Goal: Task Accomplishment & Management: Manage account settings

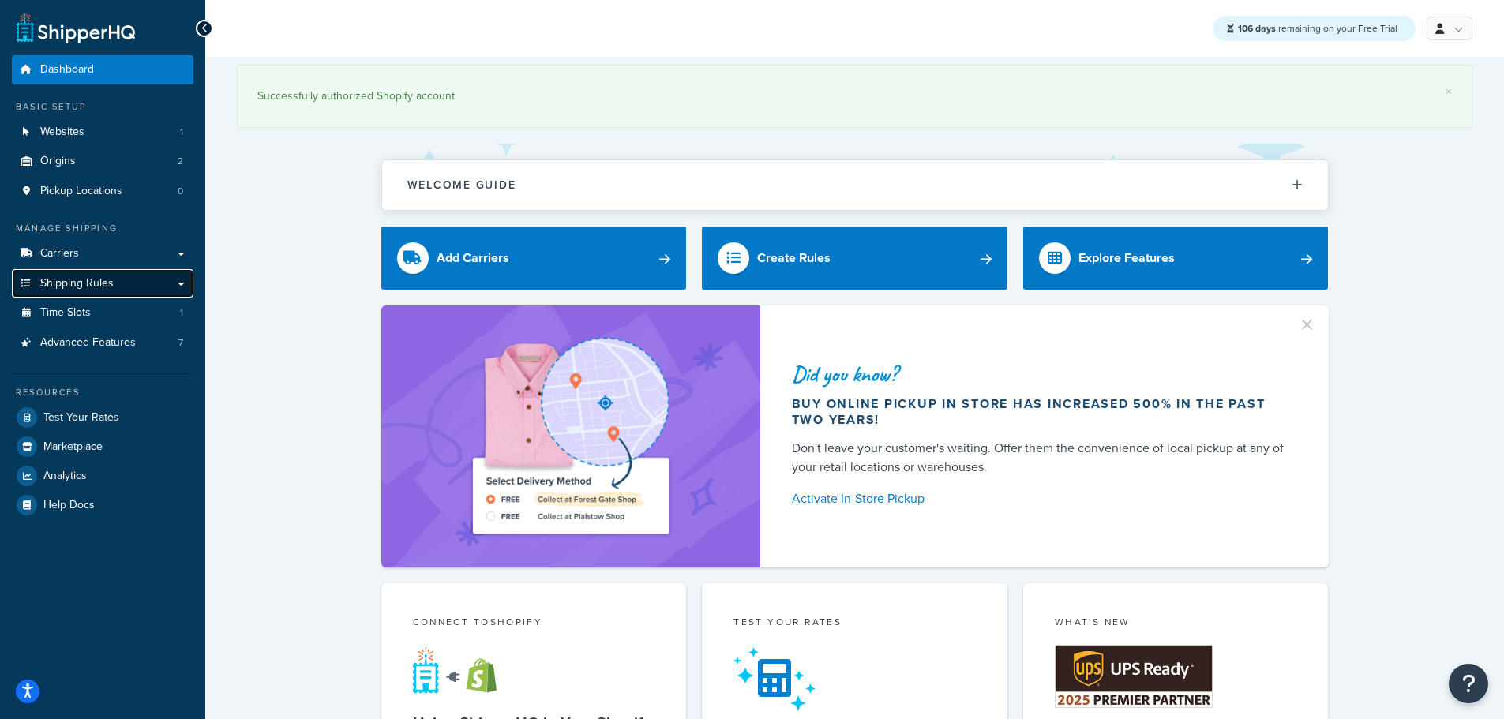
click at [131, 283] on link "Shipping Rules" at bounding box center [103, 283] width 182 height 29
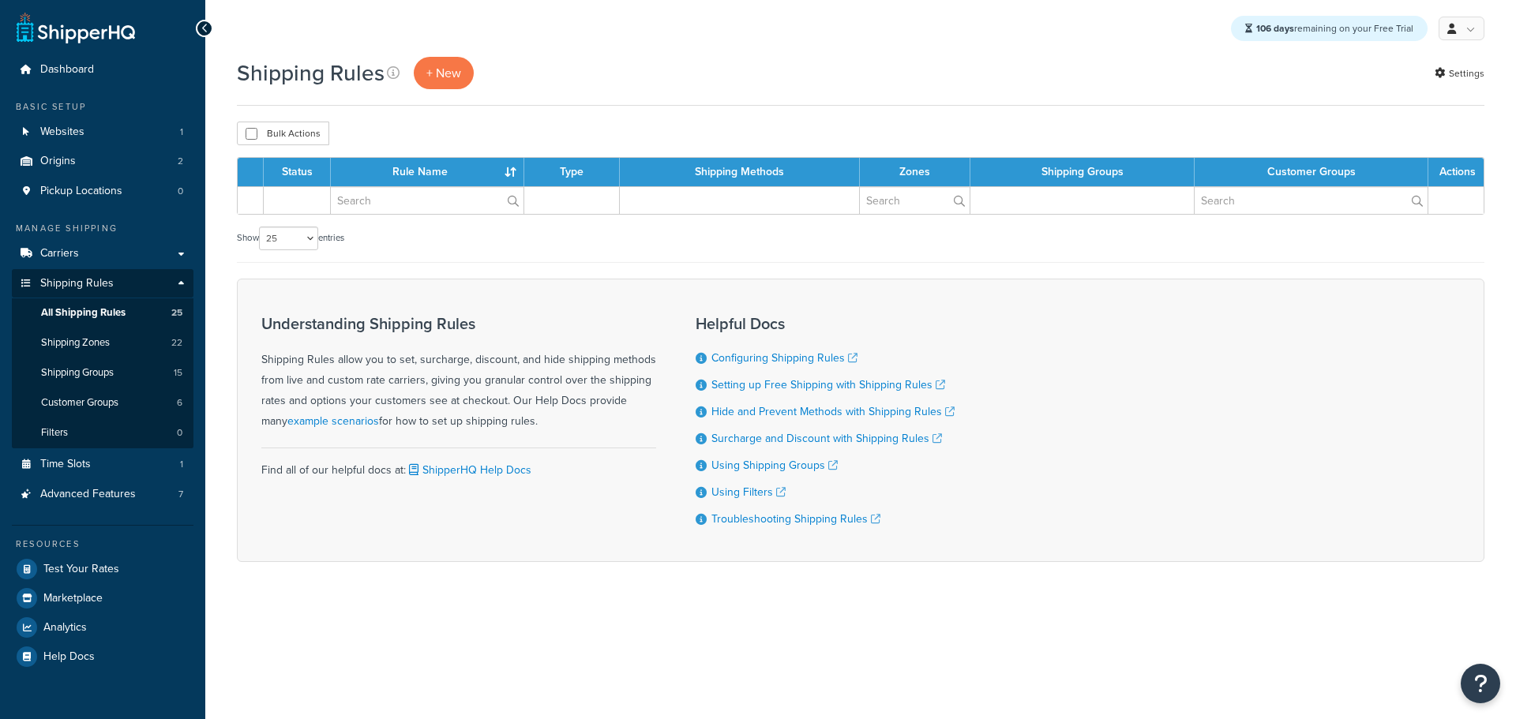
select select "25"
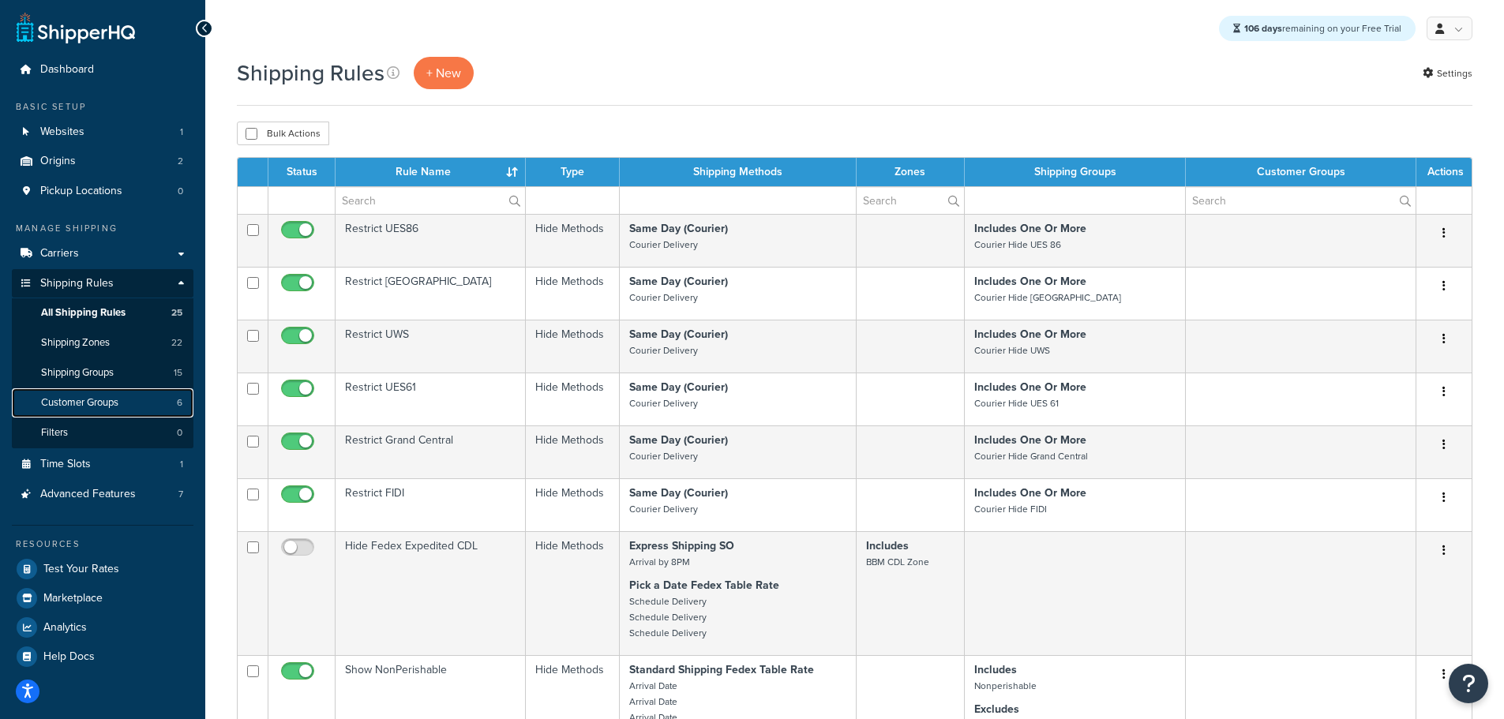
click at [97, 400] on span "Customer Groups" at bounding box center [79, 402] width 77 height 13
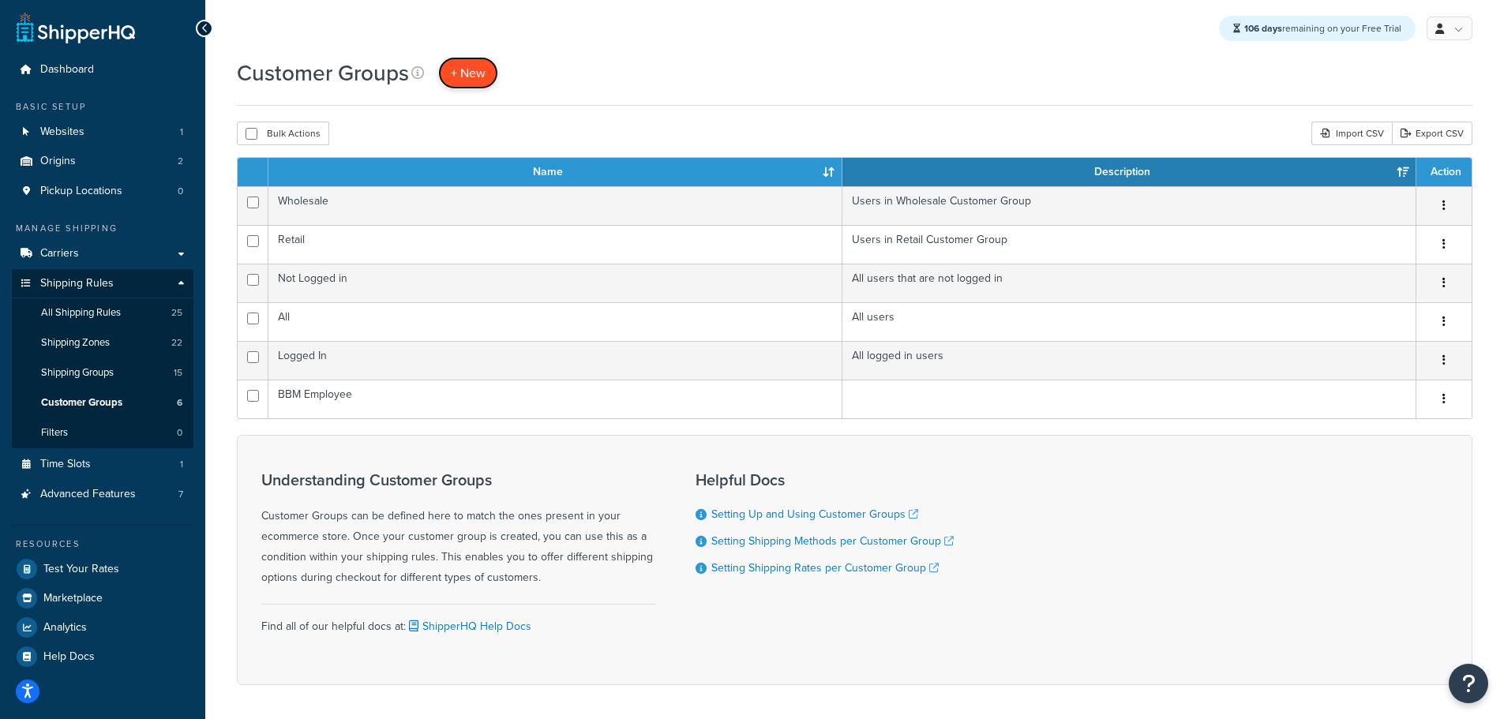
click at [455, 69] on span "+ New" at bounding box center [468, 73] width 35 height 18
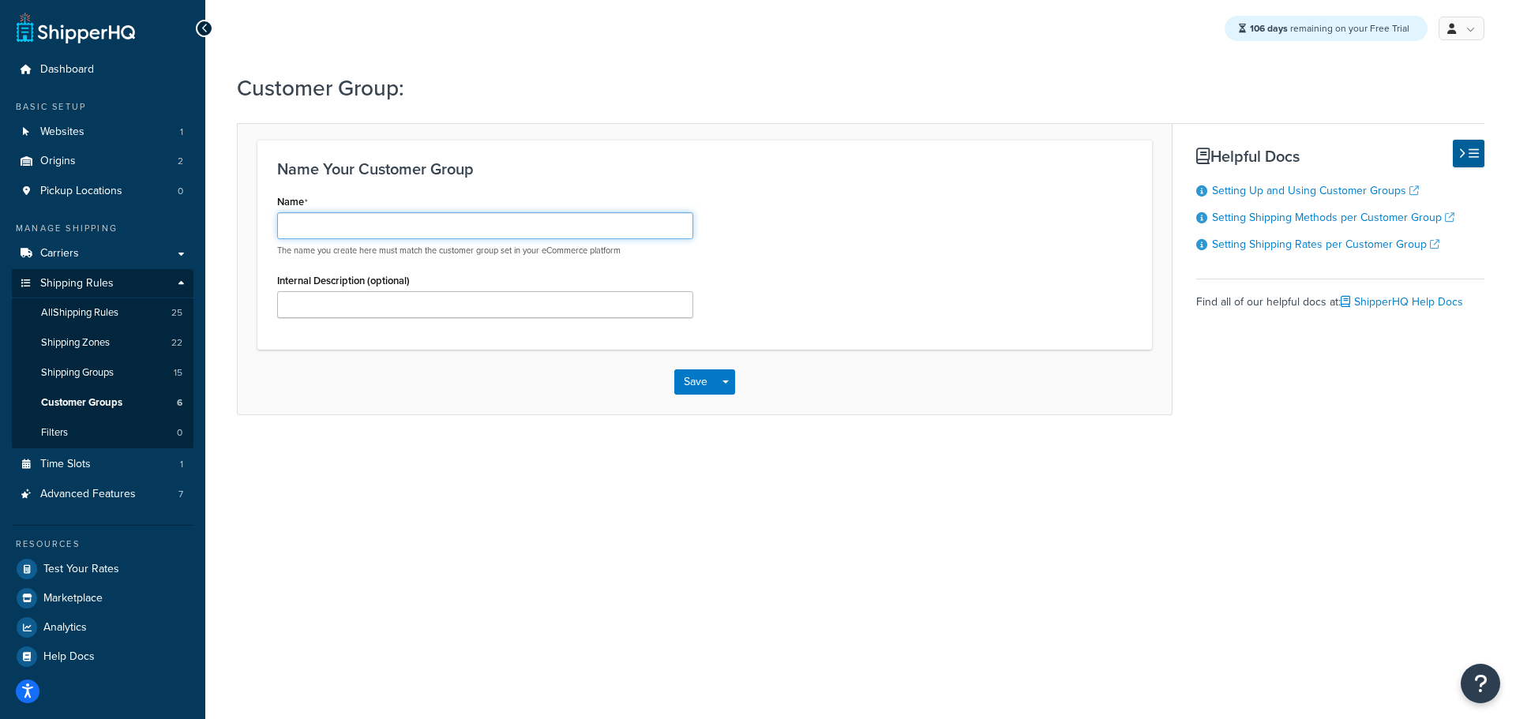
click at [362, 231] on input "Name" at bounding box center [485, 225] width 416 height 27
paste input "marketing_freeship"
type input "marketing_freeship"
click at [677, 375] on button "Save" at bounding box center [695, 382] width 43 height 25
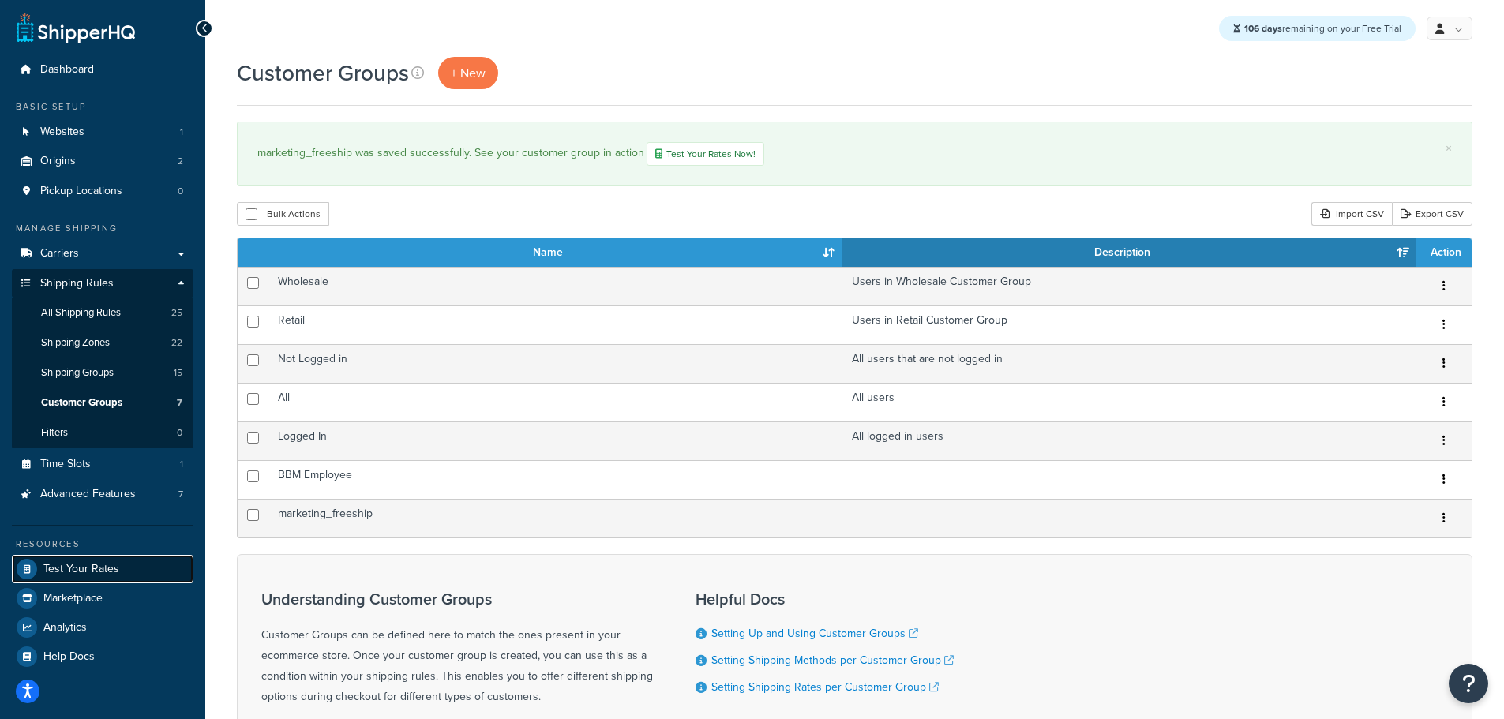
click at [97, 566] on span "Test Your Rates" at bounding box center [81, 569] width 76 height 13
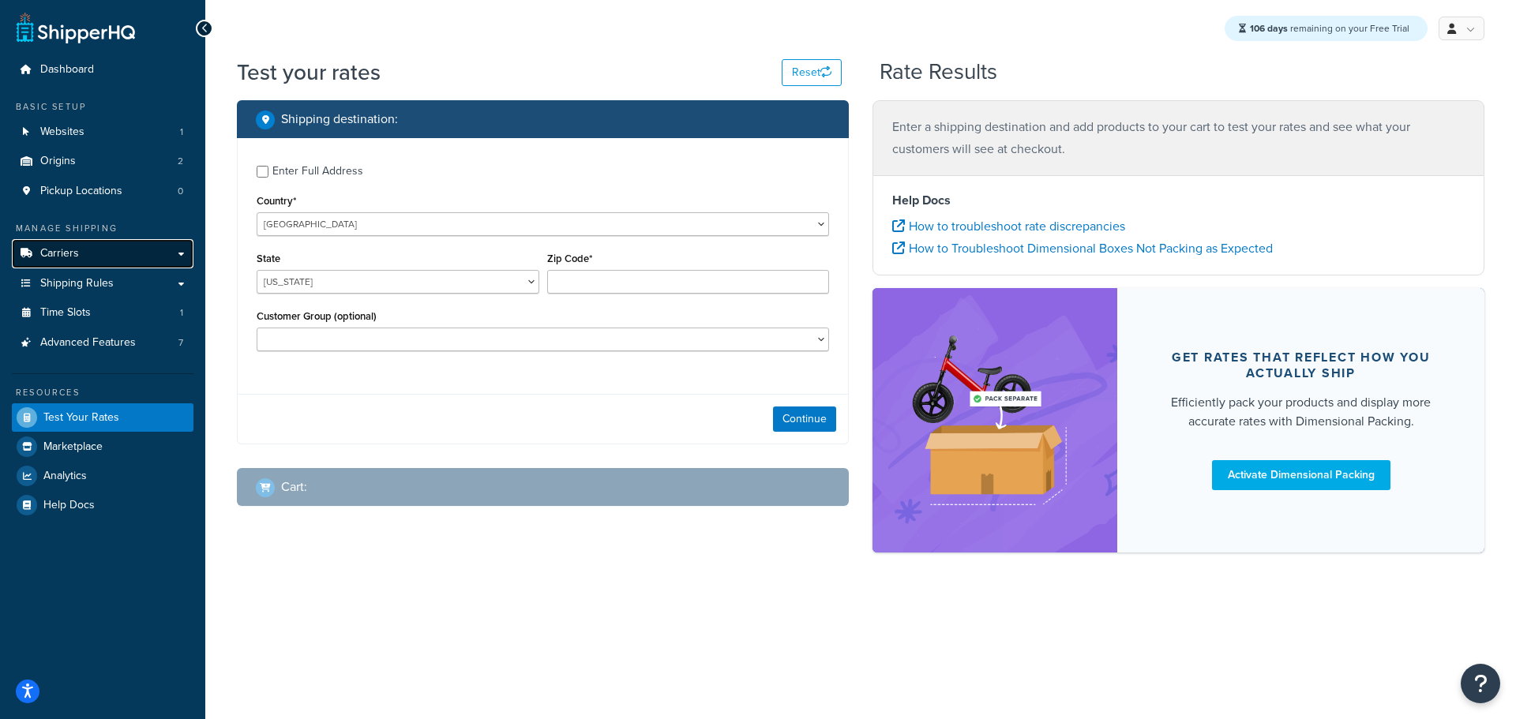
click at [57, 259] on span "Carriers" at bounding box center [59, 253] width 39 height 13
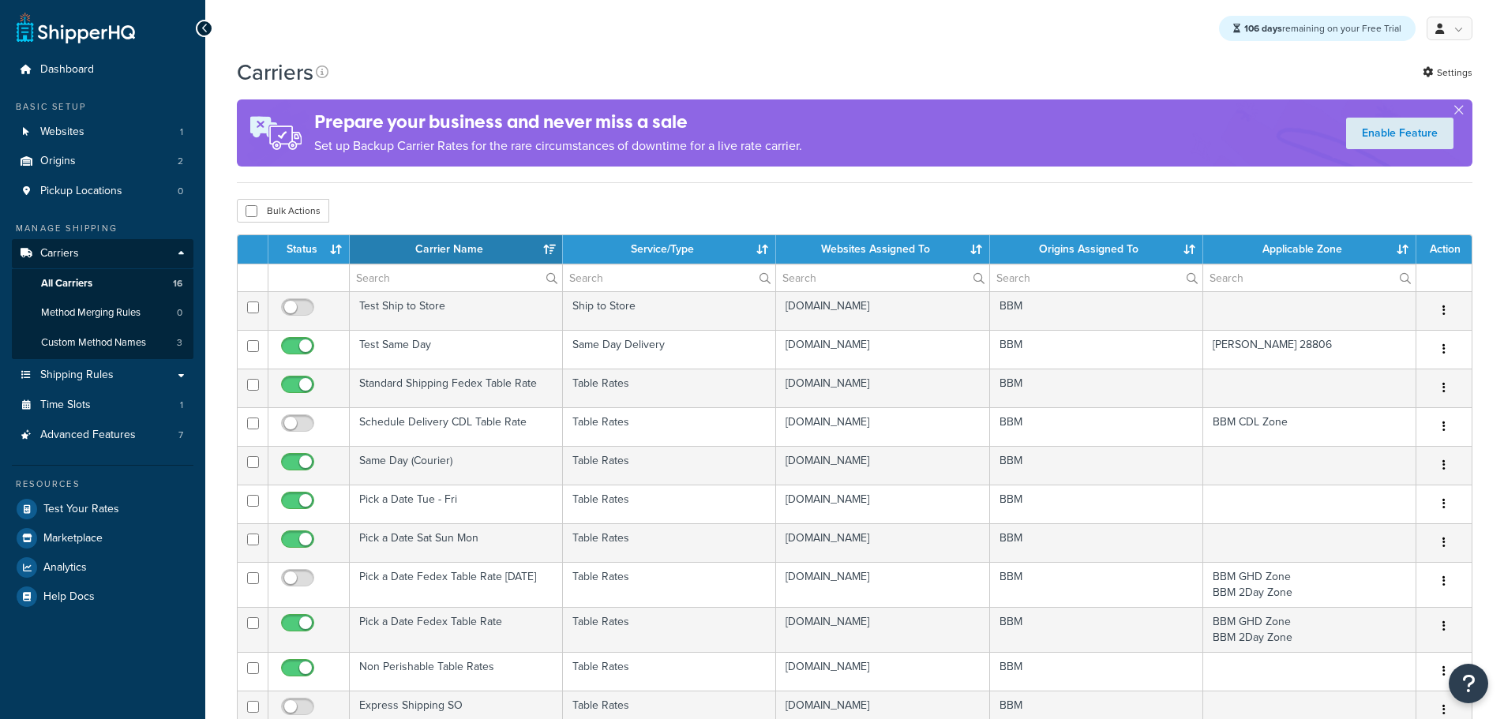
select select "15"
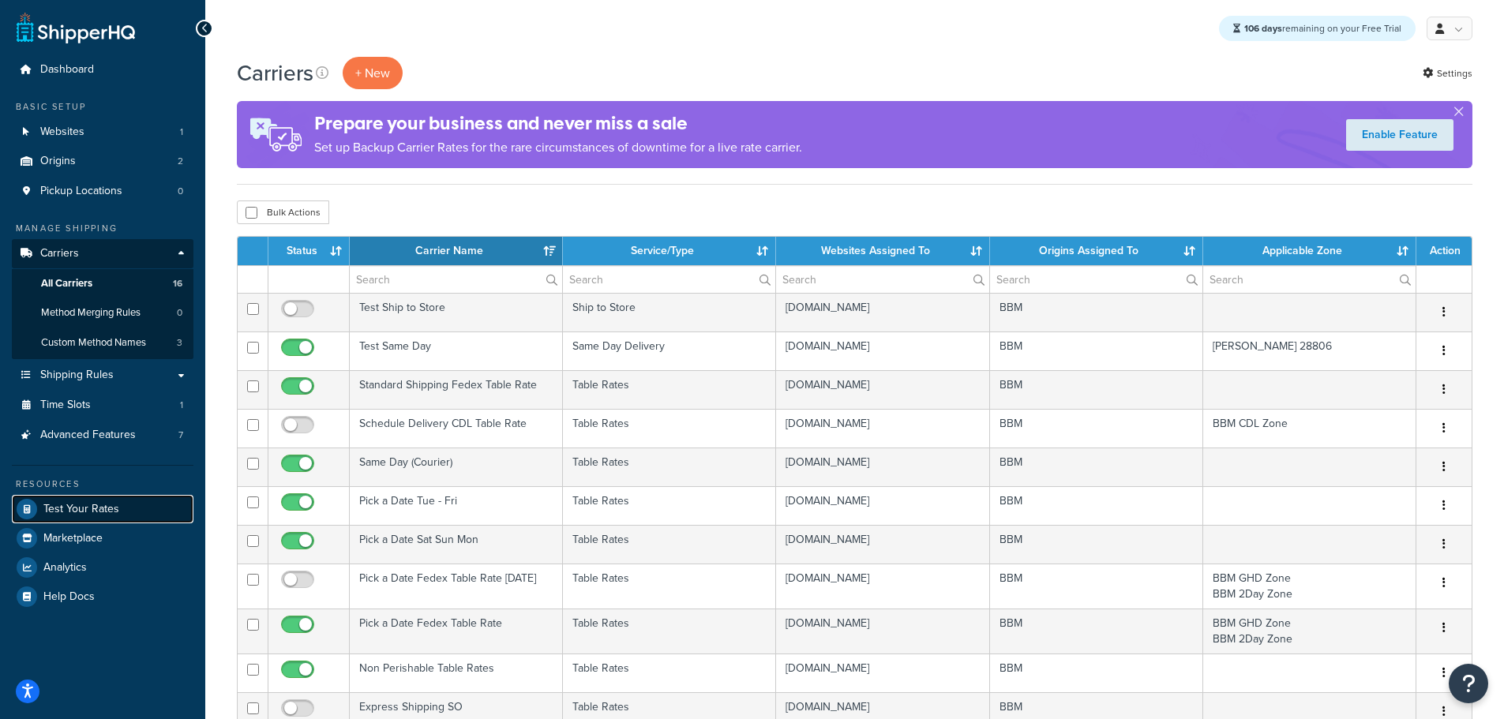
click at [85, 513] on span "Test Your Rates" at bounding box center [81, 509] width 76 height 13
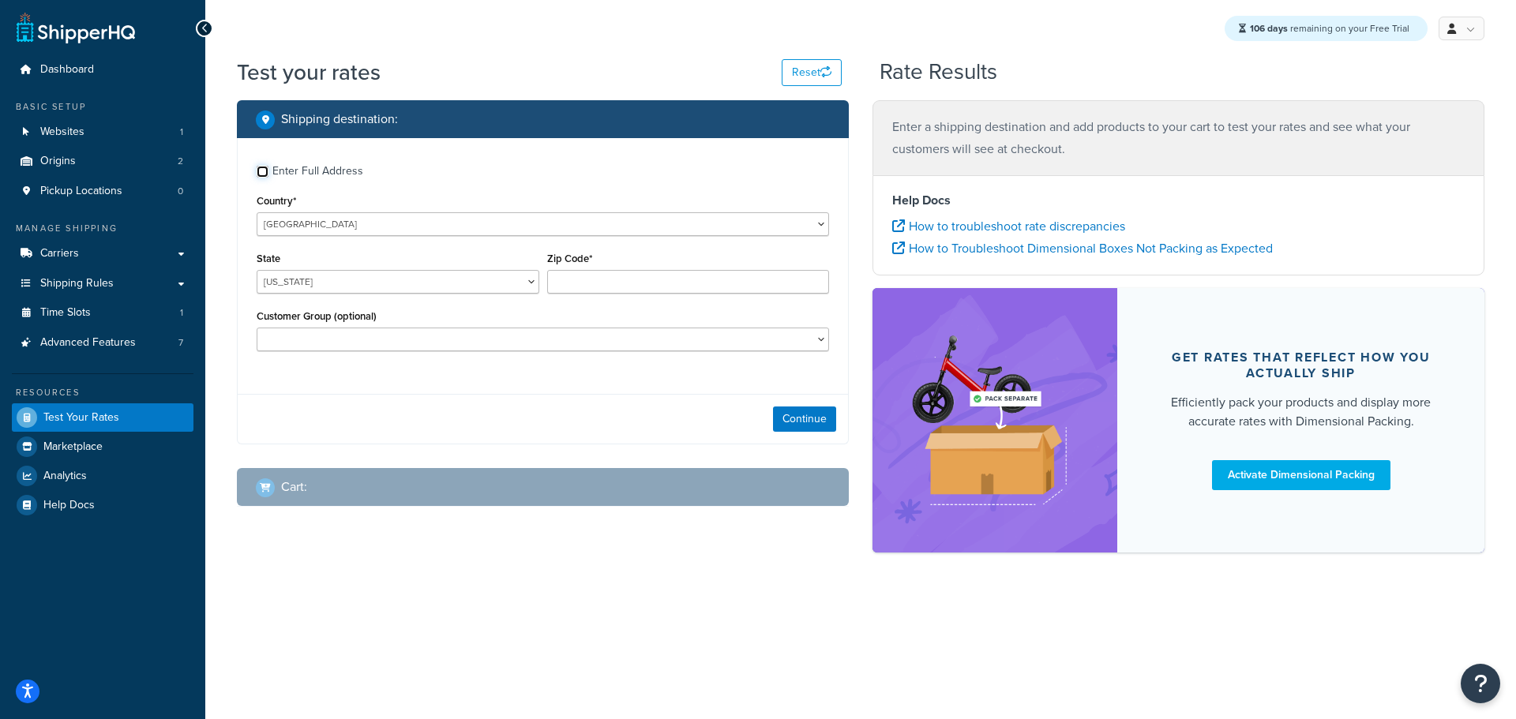
click at [264, 173] on input "Enter Full Address" at bounding box center [263, 172] width 12 height 12
checkbox input "true"
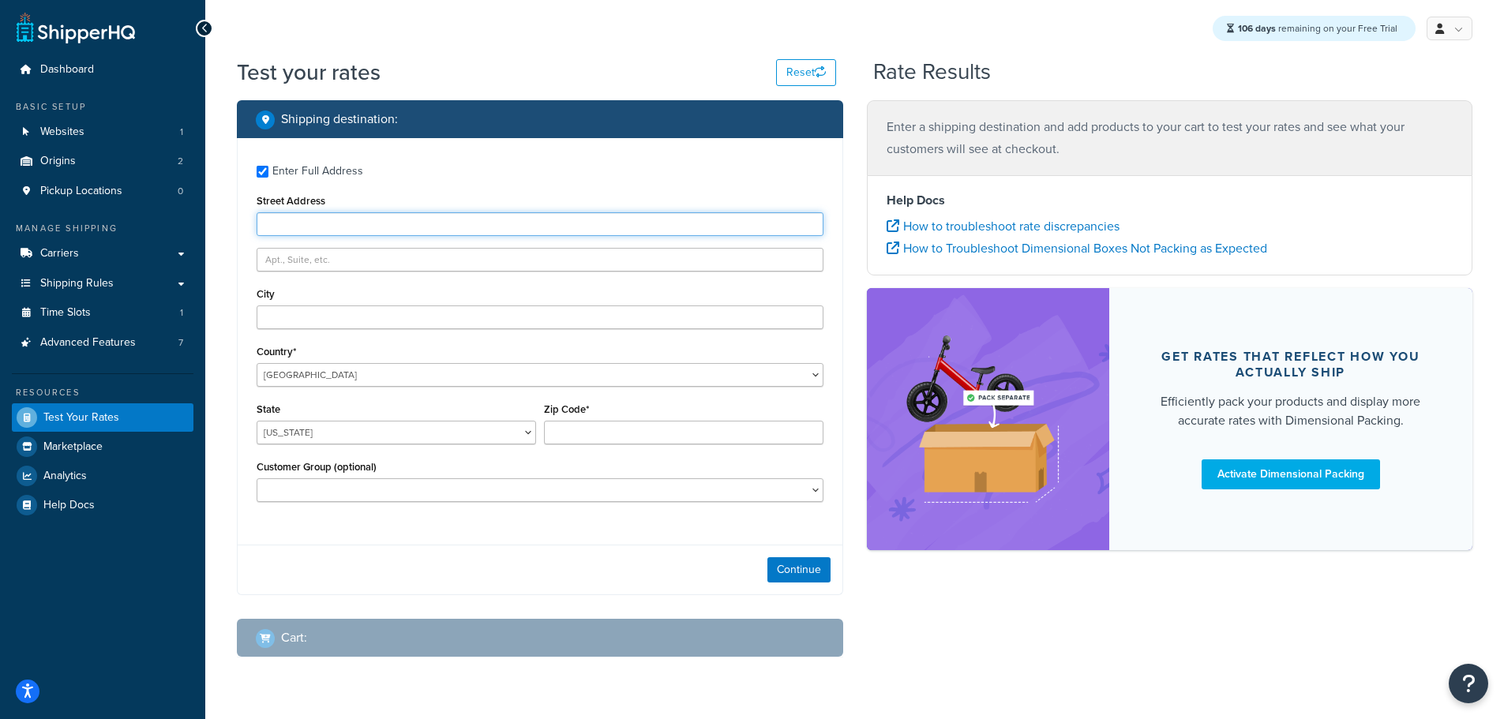
click at [283, 219] on input "Street Address" at bounding box center [540, 224] width 567 height 24
type input "103 Coachmans Trail"
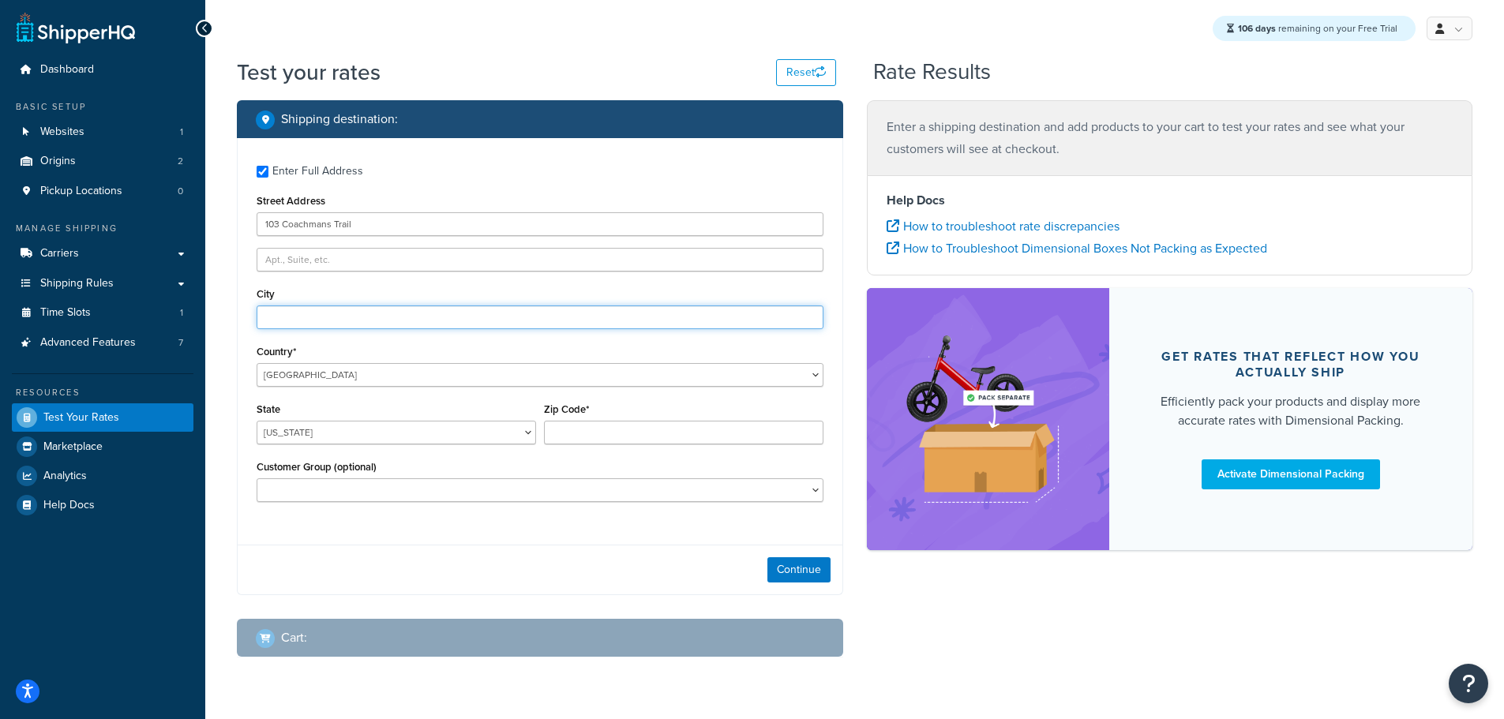
type input "Asheville"
select select "NC"
type input "28803"
click at [797, 570] on button "Continue" at bounding box center [798, 569] width 63 height 25
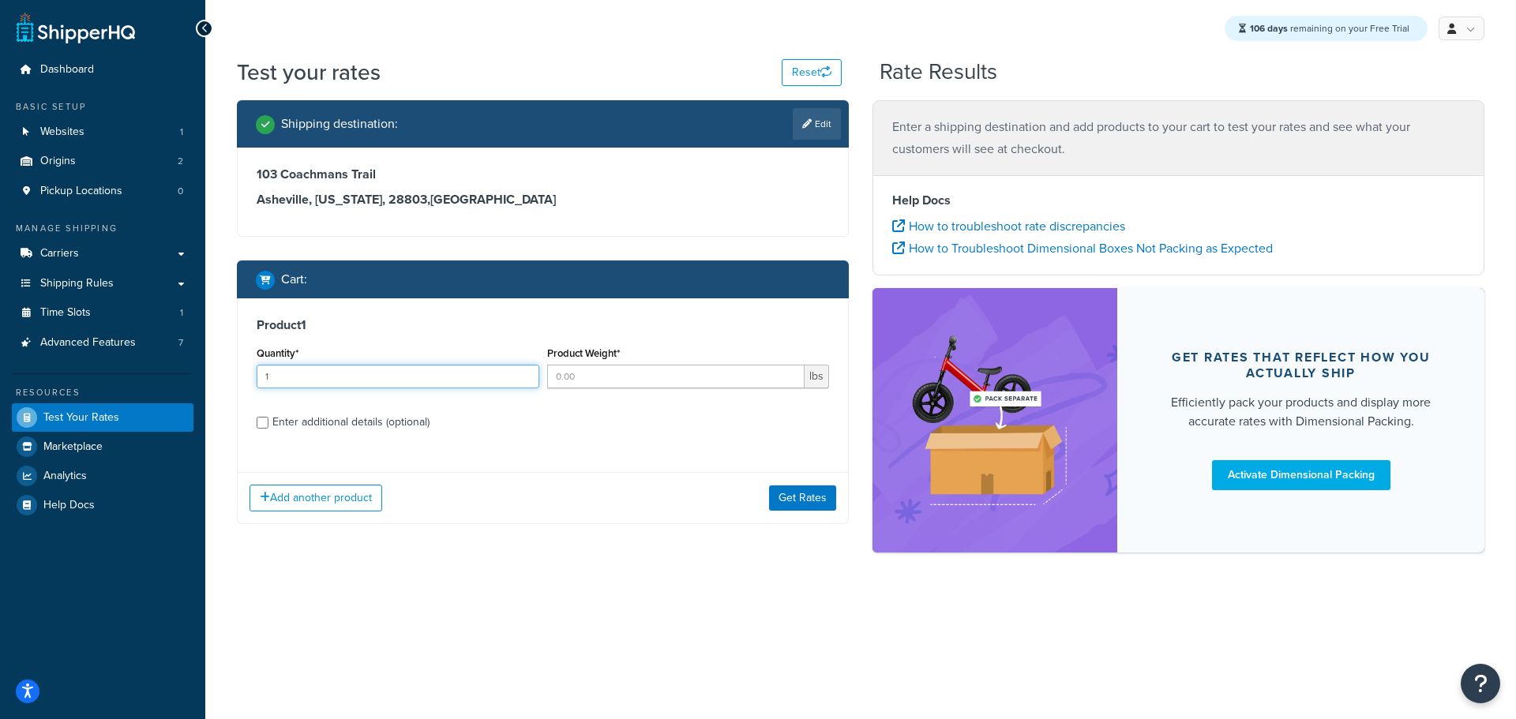
type input "1"
click at [523, 375] on input "1" at bounding box center [398, 377] width 283 height 24
type input "1"
click at [787, 373] on input "1" at bounding box center [676, 377] width 258 height 24
click at [812, 493] on button "Get Rates" at bounding box center [802, 498] width 67 height 25
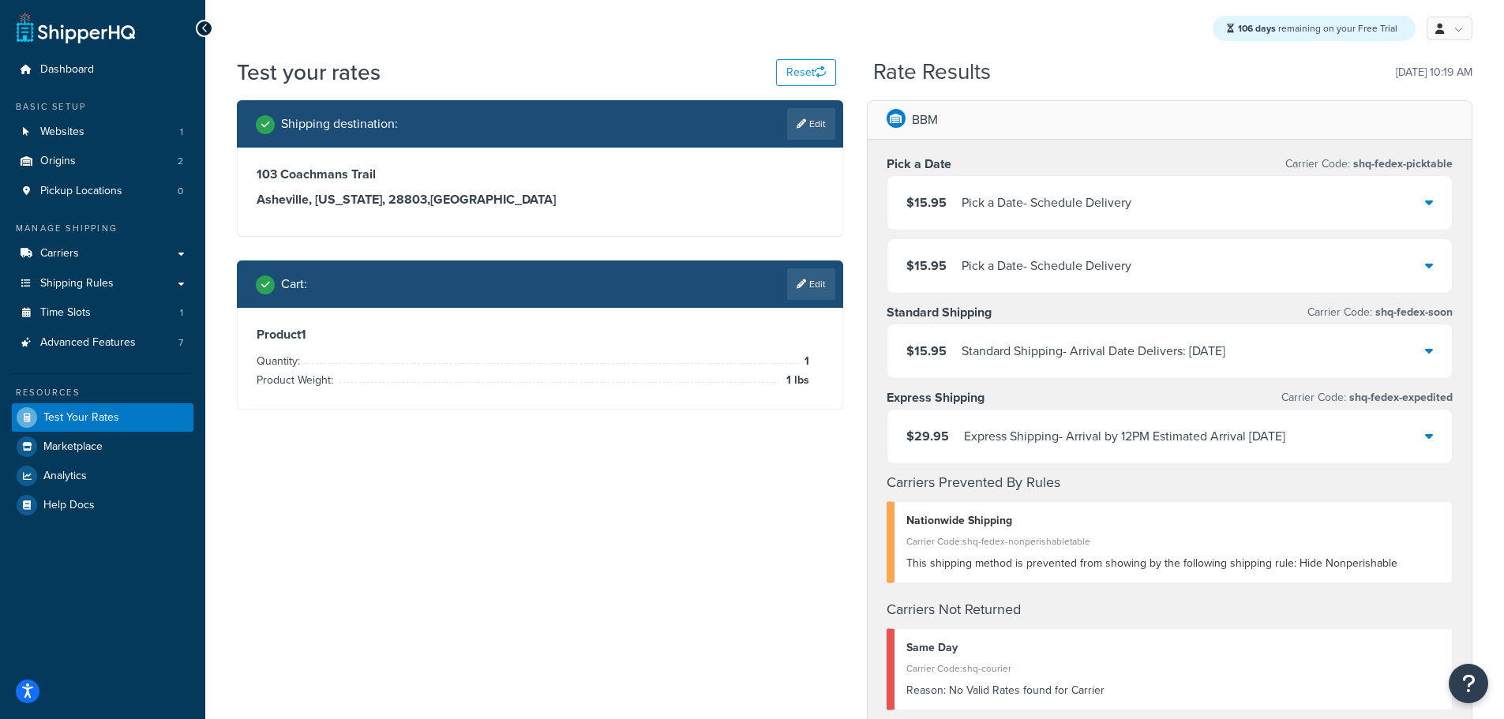
click at [803, 123] on icon at bounding box center [801, 123] width 9 height 9
select select "NC"
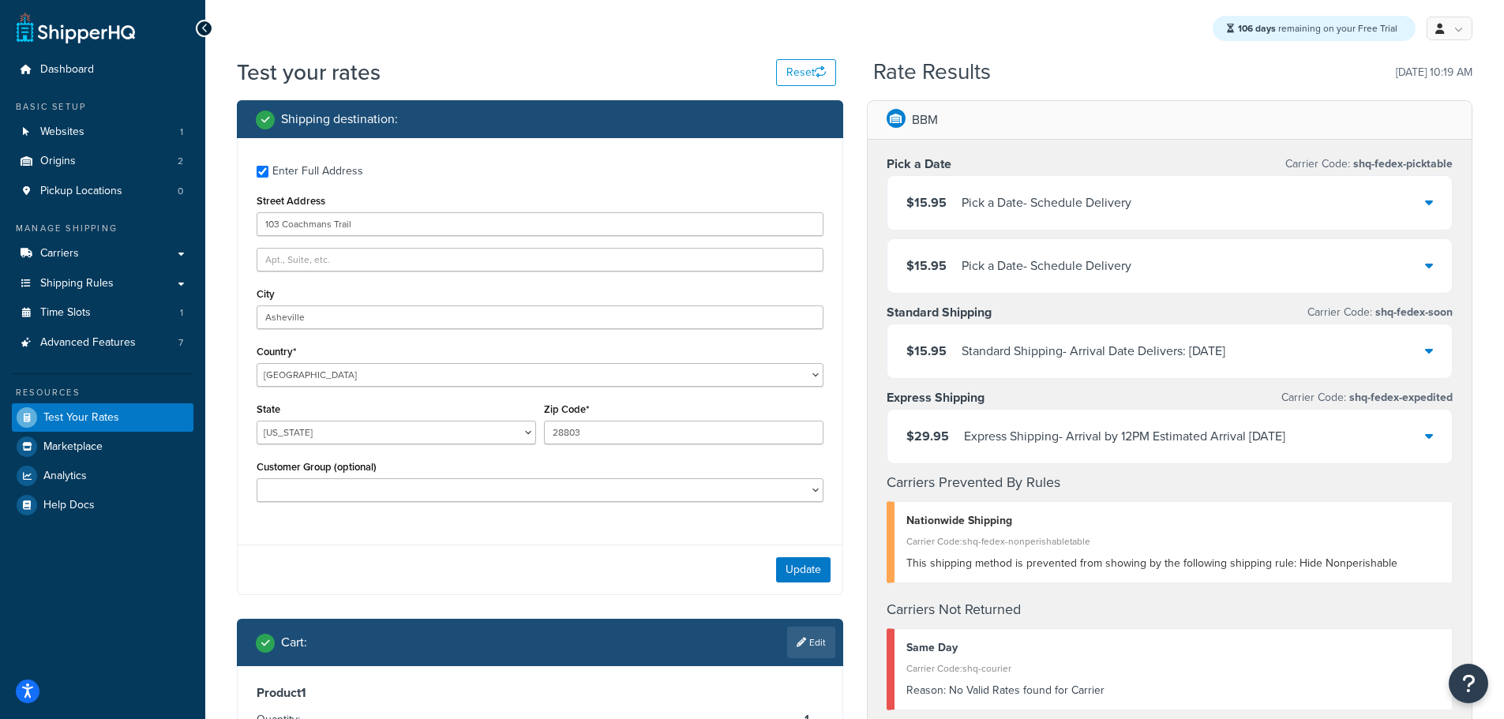
drag, startPoint x: 681, startPoint y: 505, endPoint x: 702, endPoint y: 507, distance: 21.4
click at [696, 507] on div "Customer Group (optional) BBM Employee Logged In marketing_freeship Not Logged …" at bounding box center [540, 485] width 575 height 58
click at [694, 494] on select "BBM Employee Logged In marketing_freeship Not Logged in Retail Wholesale" at bounding box center [540, 490] width 567 height 24
select select "marketing_freeship"
click at [257, 478] on select "BBM Employee Logged In marketing_freeship Not Logged in Retail Wholesale" at bounding box center [540, 490] width 567 height 24
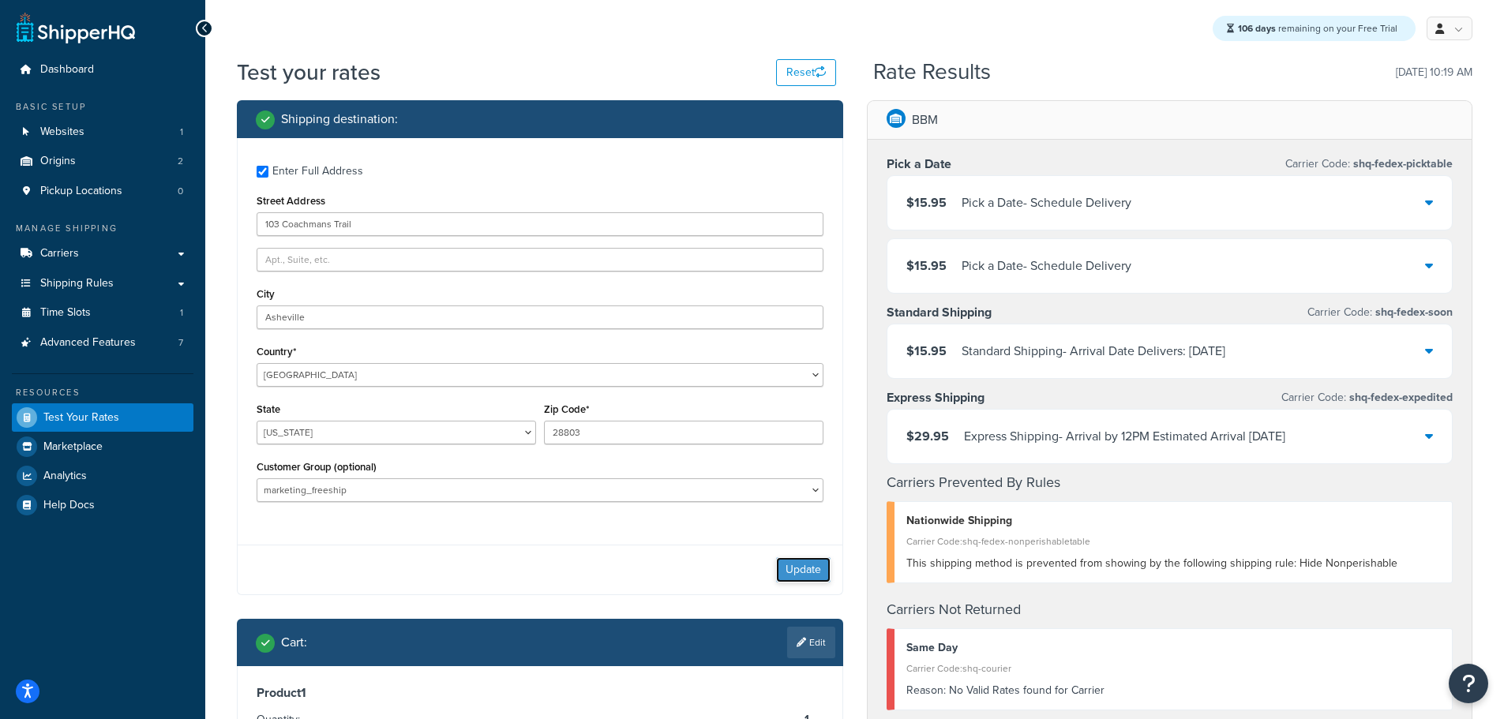
click at [809, 578] on button "Update" at bounding box center [803, 569] width 54 height 25
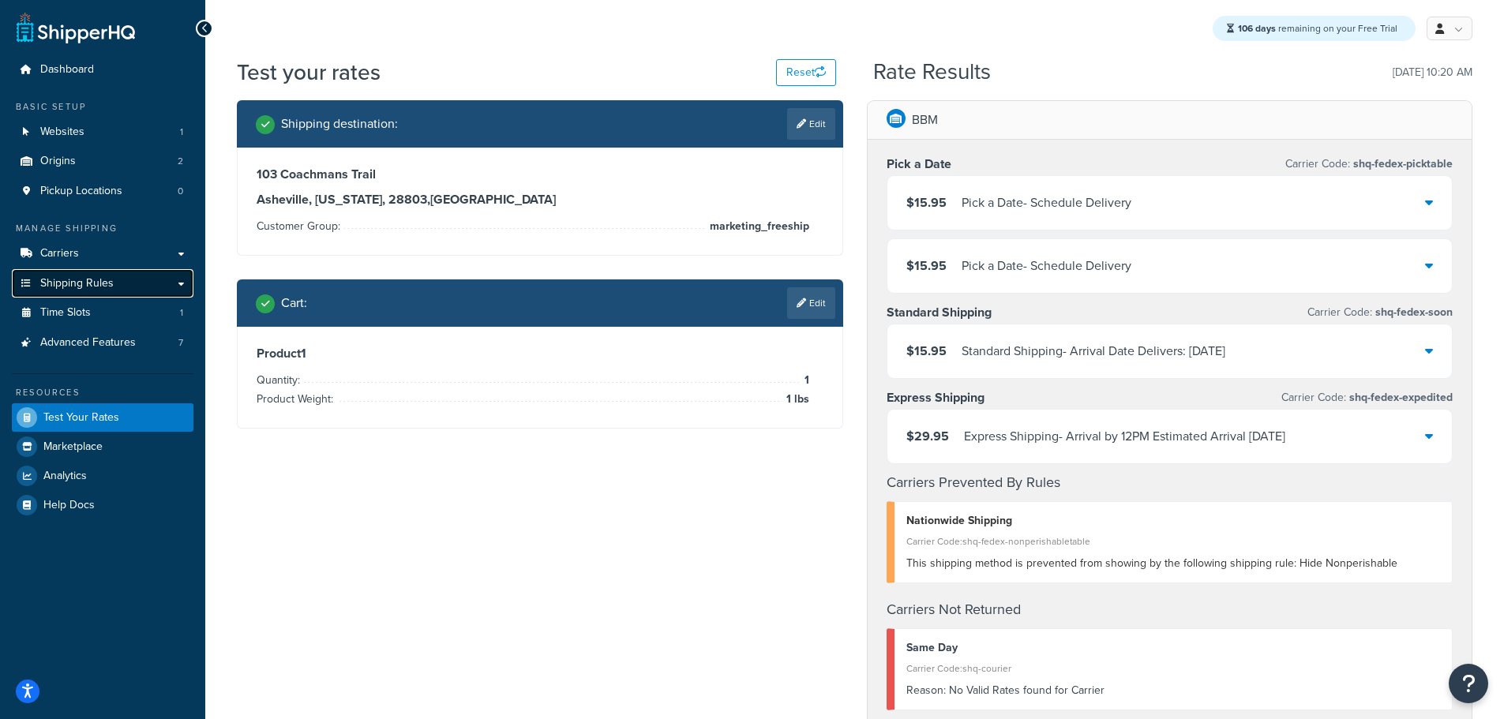
click at [82, 287] on span "Shipping Rules" at bounding box center [76, 283] width 73 height 13
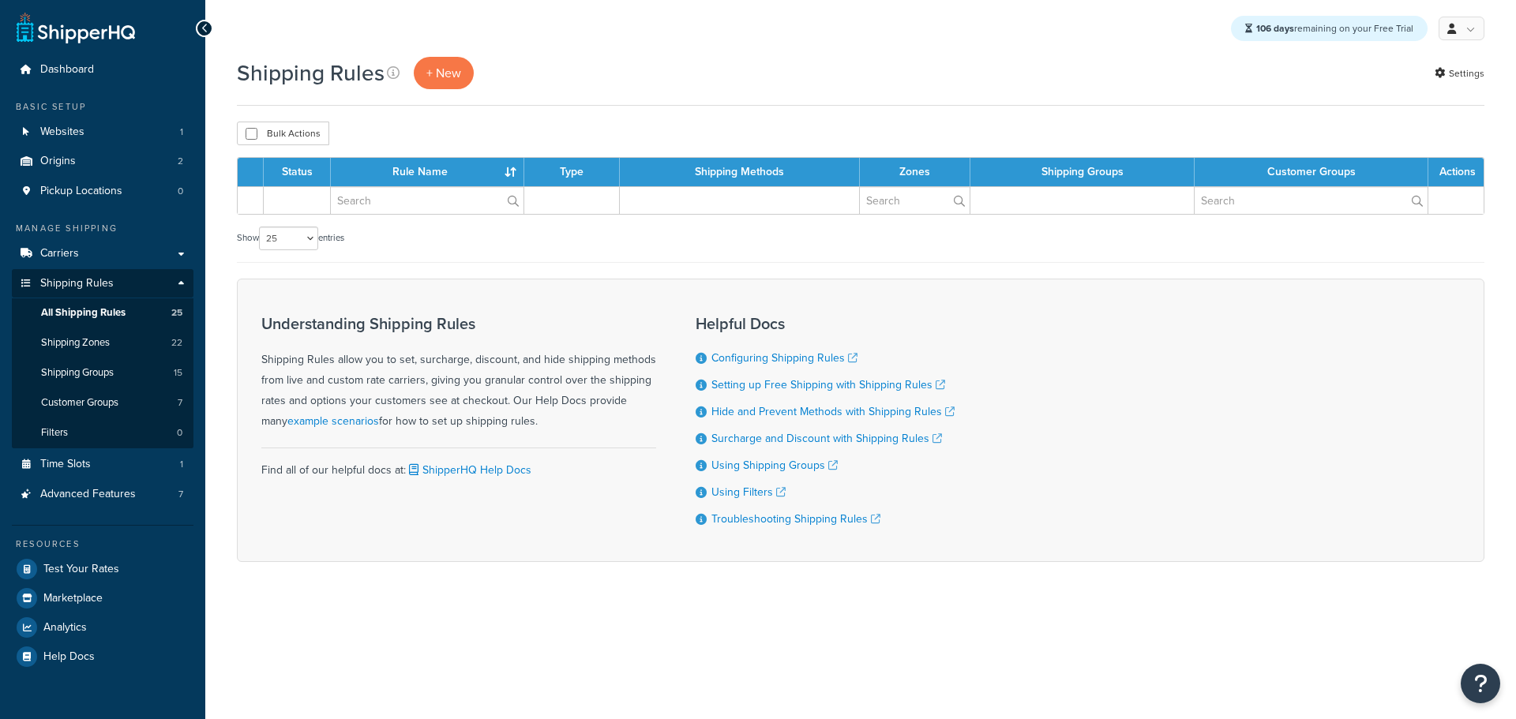
select select "25"
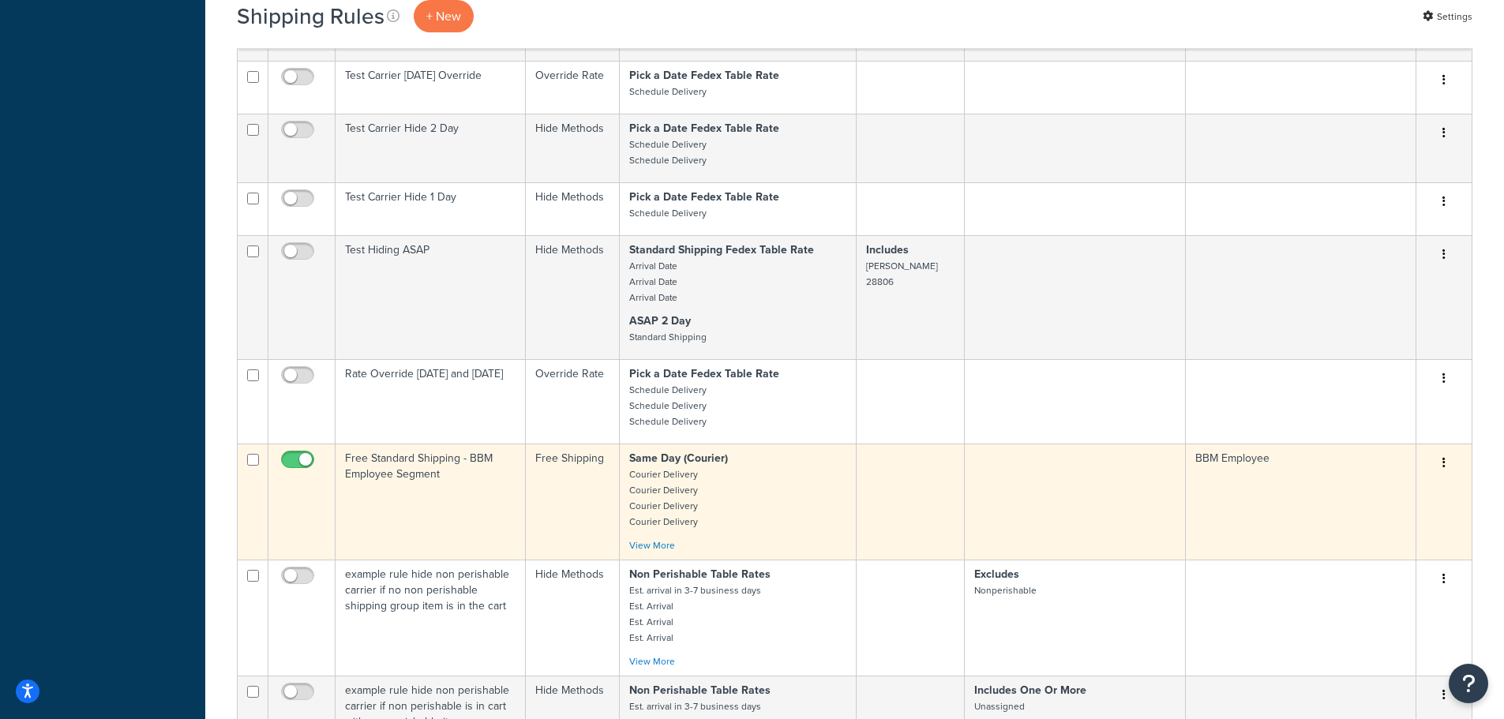
scroll to position [1500, 0]
click at [401, 468] on td "Free Standard Shipping - BBM Employee Segment" at bounding box center [431, 501] width 190 height 116
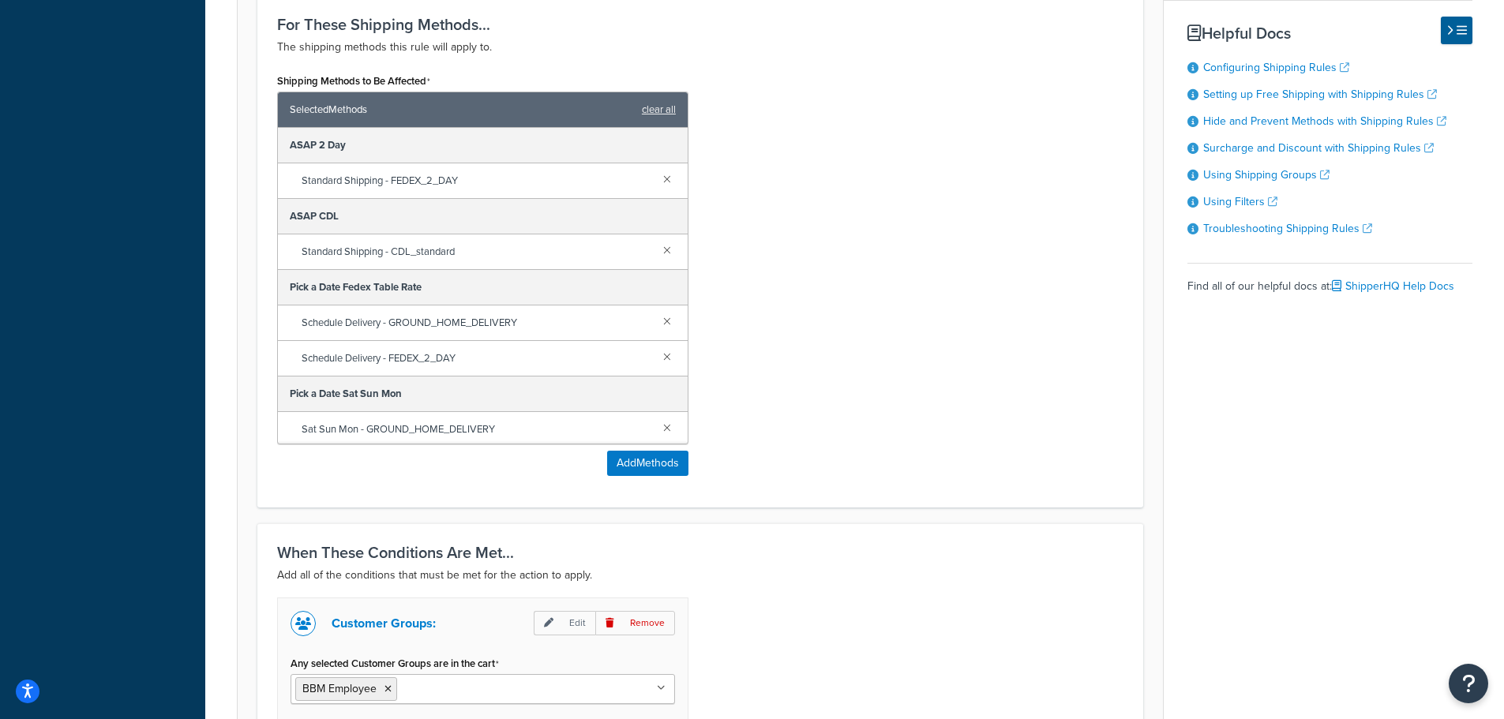
scroll to position [947, 0]
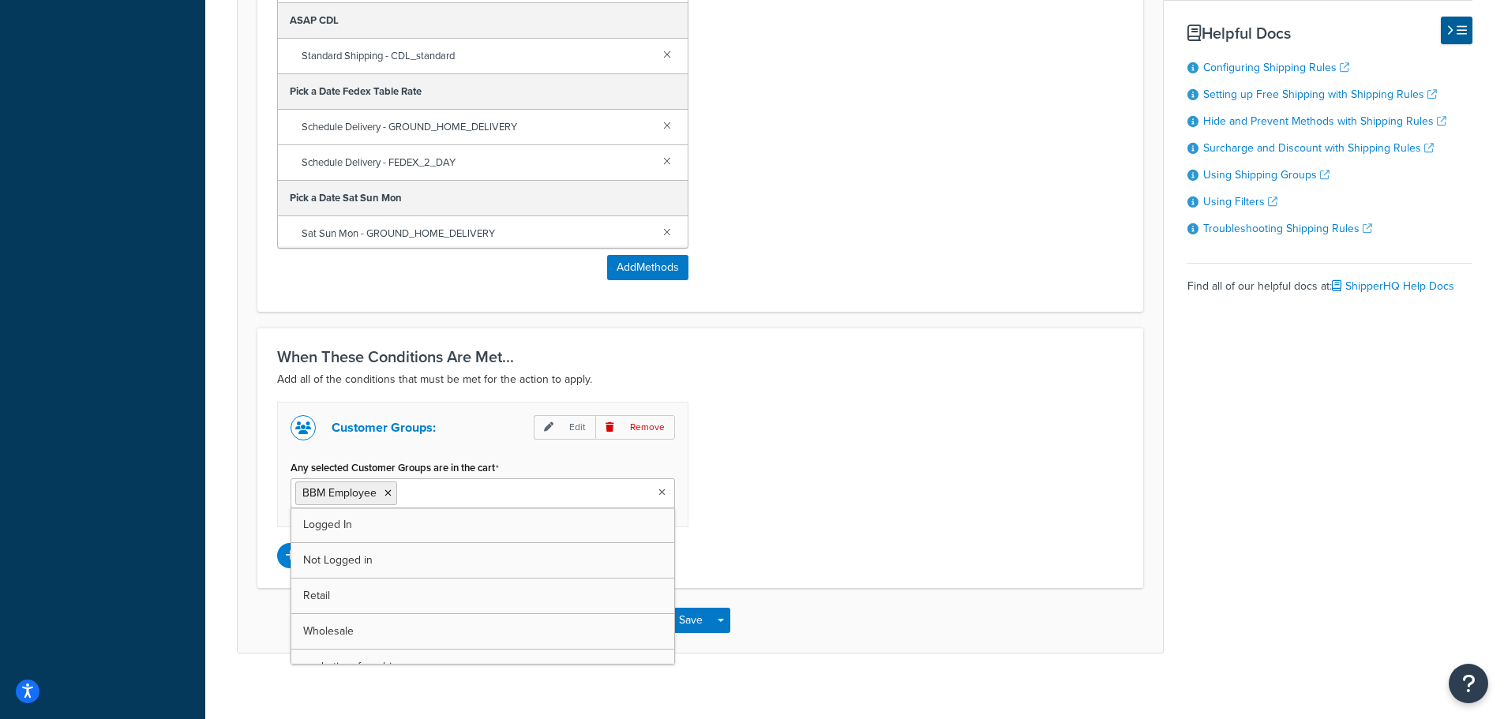
click at [572, 490] on ul "BBM Employee" at bounding box center [483, 493] width 385 height 30
drag, startPoint x: 864, startPoint y: 592, endPoint x: 842, endPoint y: 596, distance: 21.7
click at [857, 593] on div "When These Conditions Are Met... Add all of the conditions that must be met for…" at bounding box center [700, 470] width 886 height 285
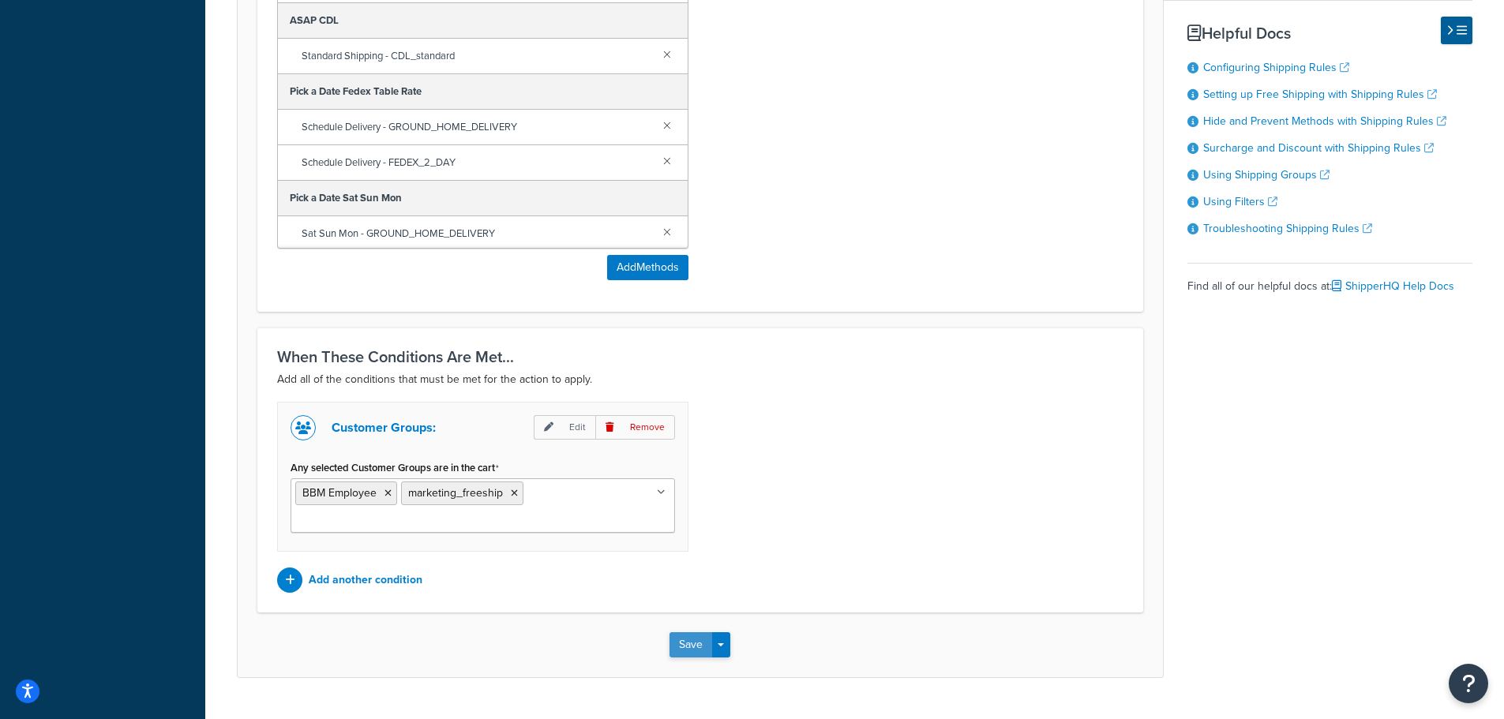
click at [688, 648] on button "Save" at bounding box center [691, 644] width 43 height 25
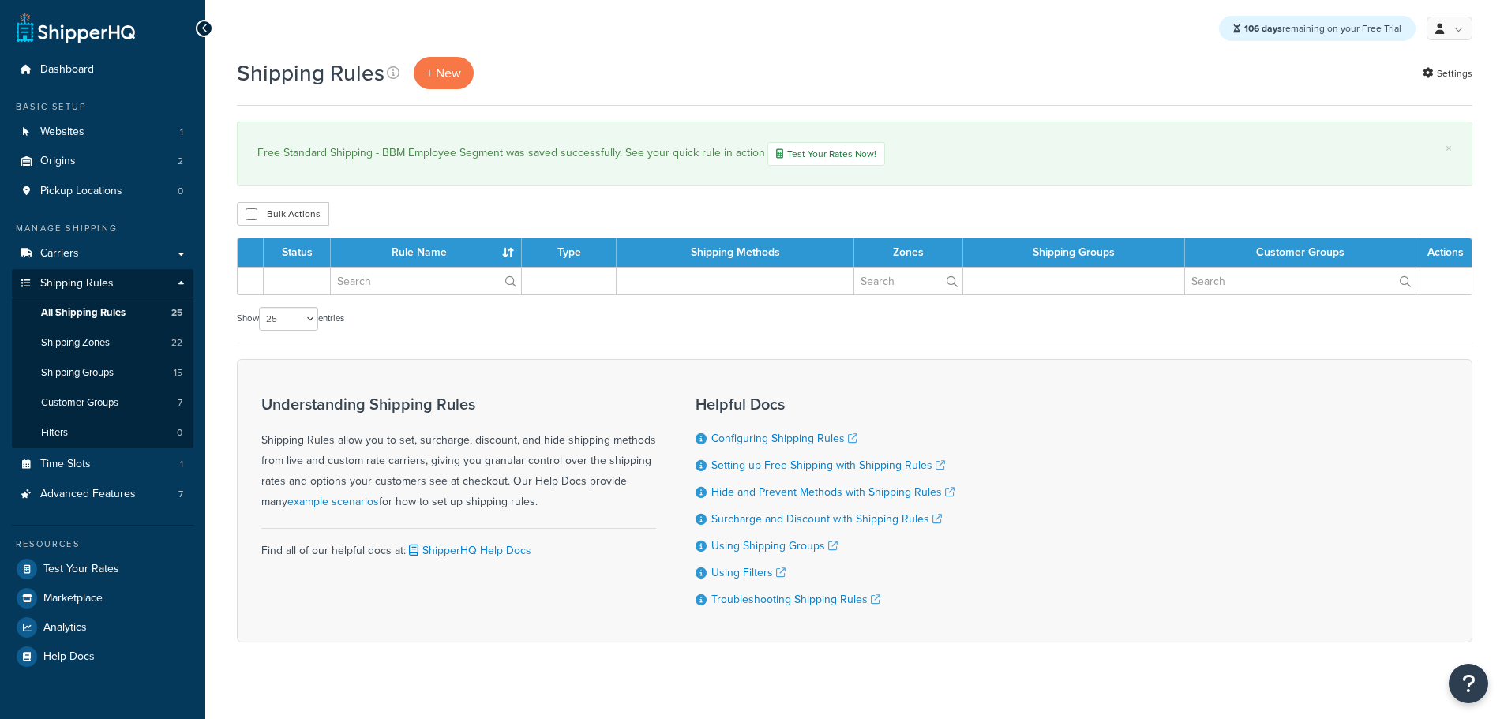
select select "25"
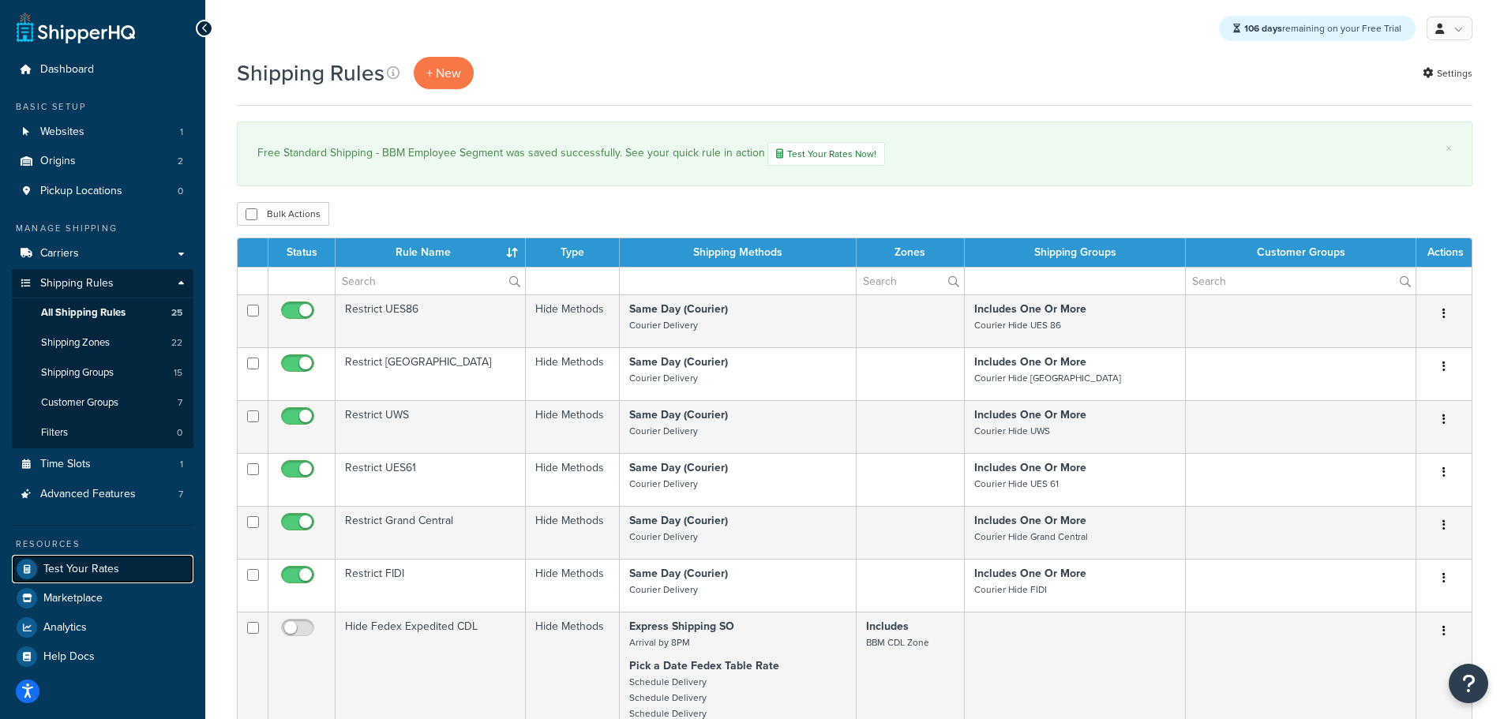
click at [136, 565] on link "Test Your Rates" at bounding box center [103, 569] width 182 height 28
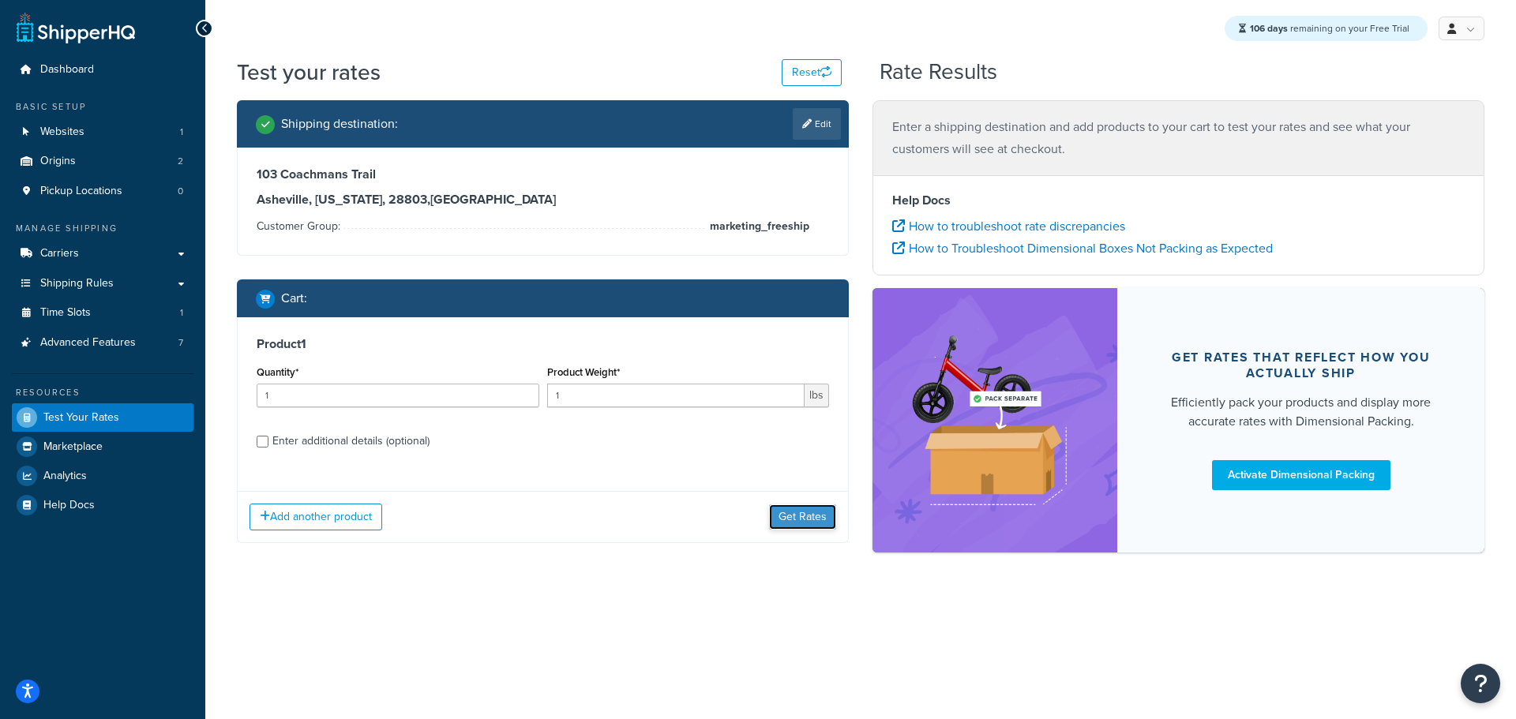
click at [788, 513] on button "Get Rates" at bounding box center [802, 517] width 67 height 25
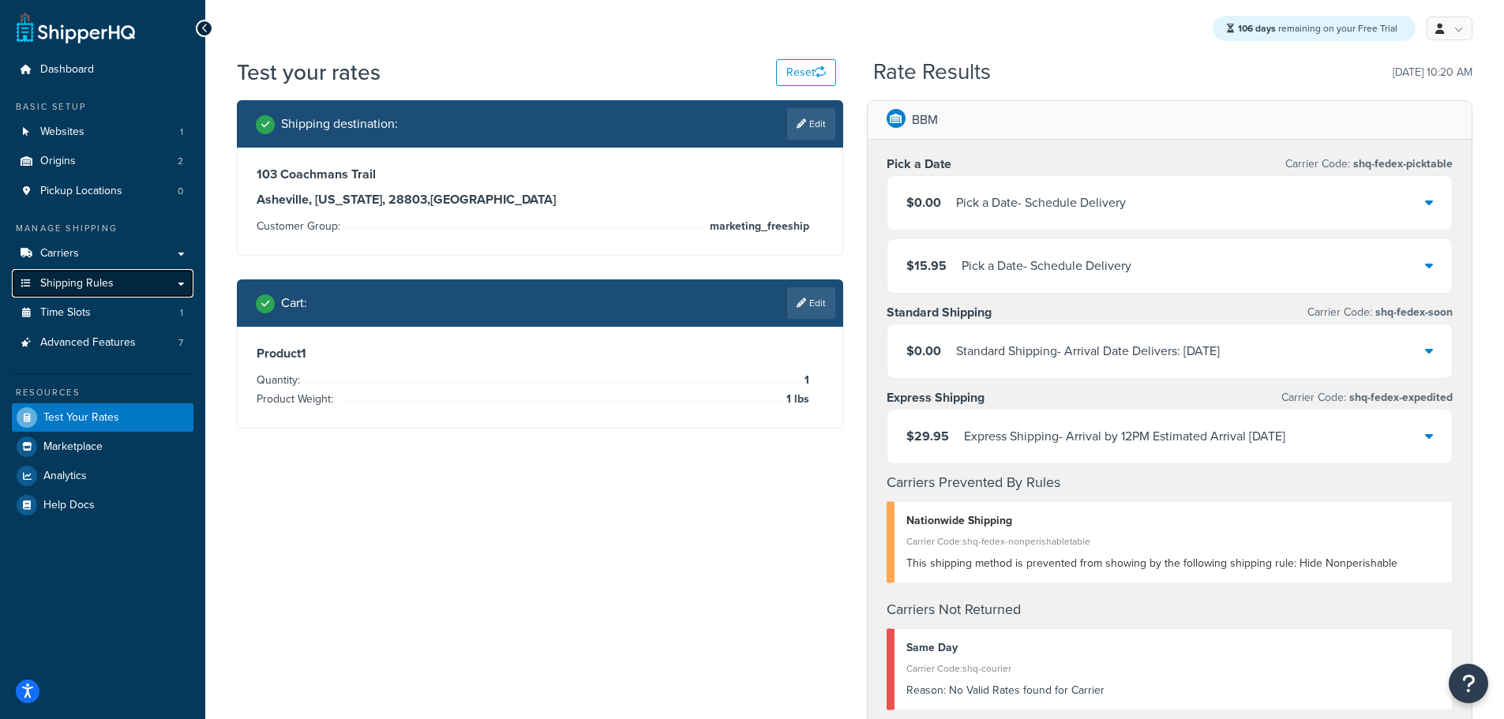
click at [96, 288] on span "Shipping Rules" at bounding box center [76, 283] width 73 height 13
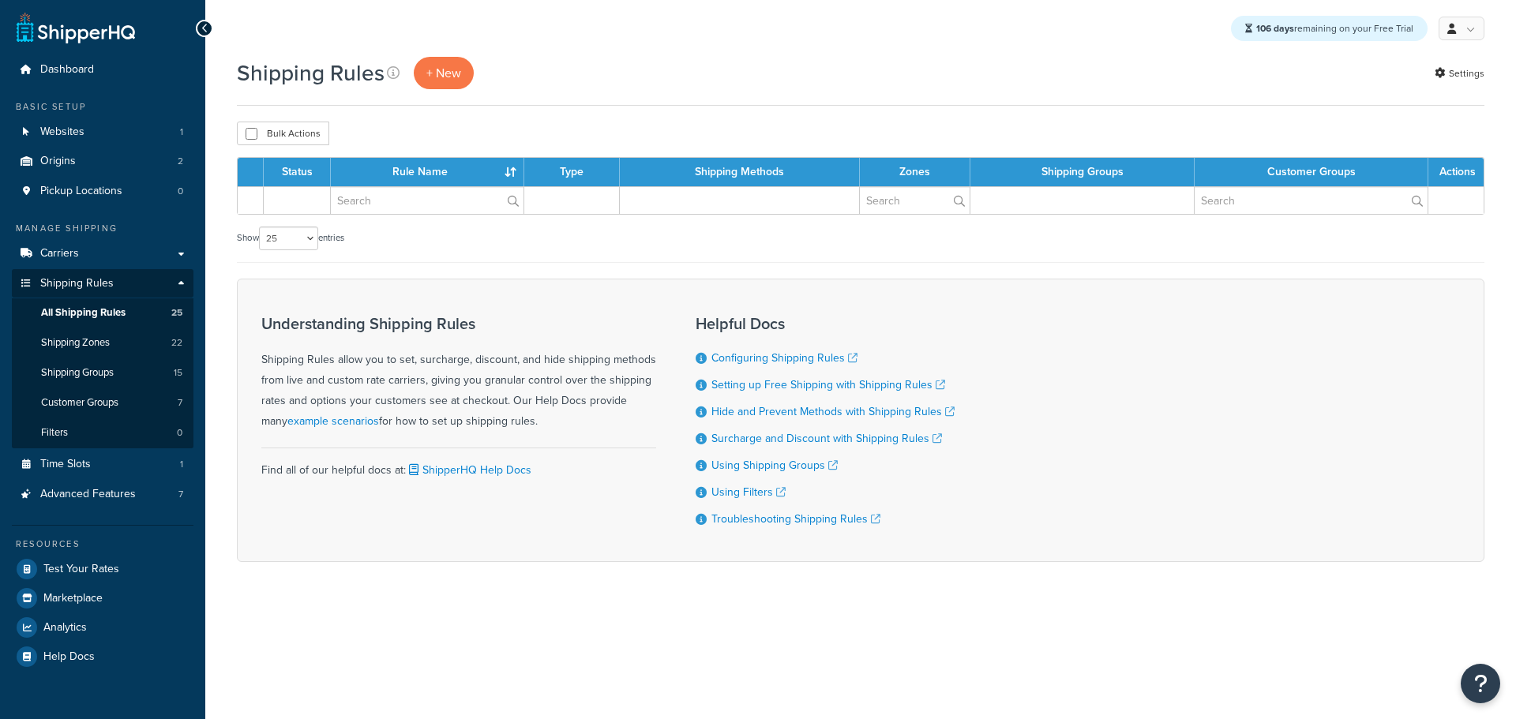
select select "25"
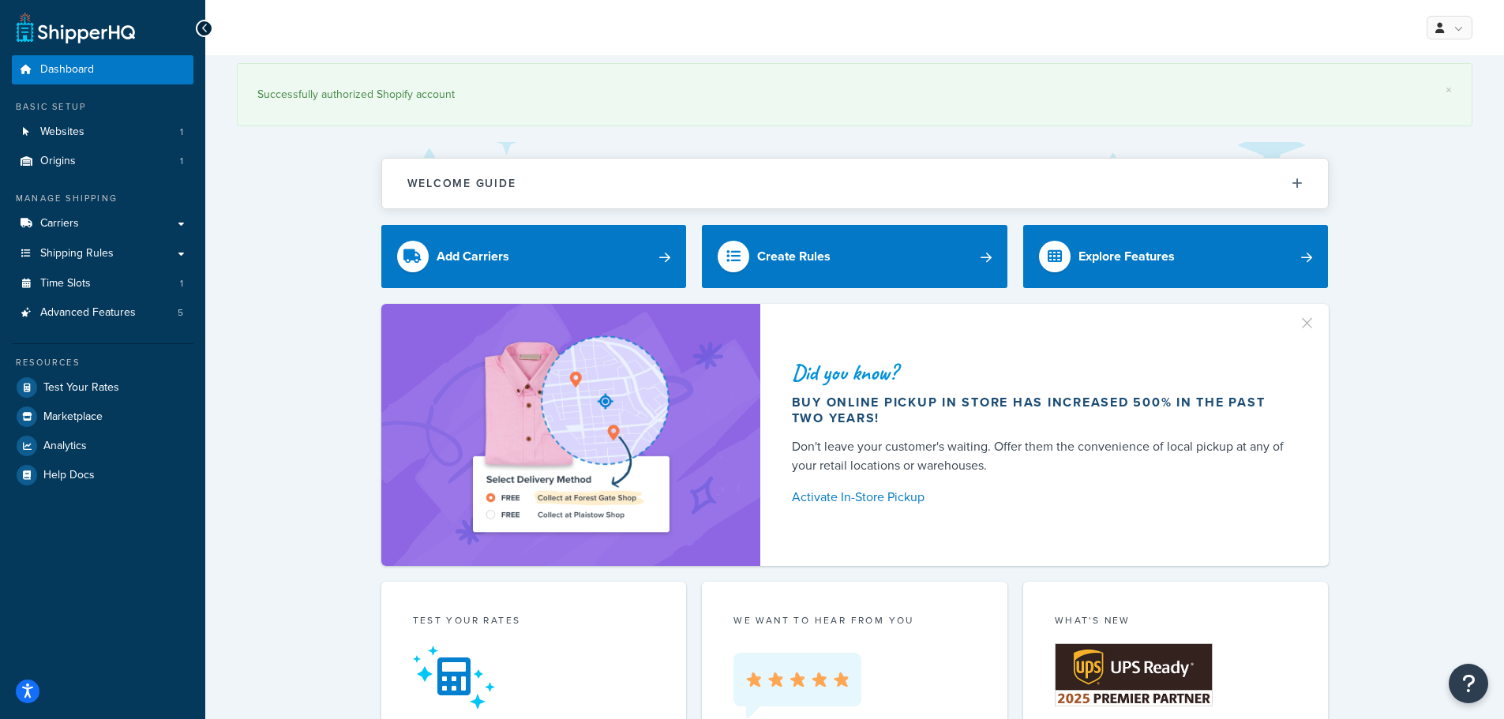
click at [103, 216] on link "Carriers" at bounding box center [103, 223] width 182 height 29
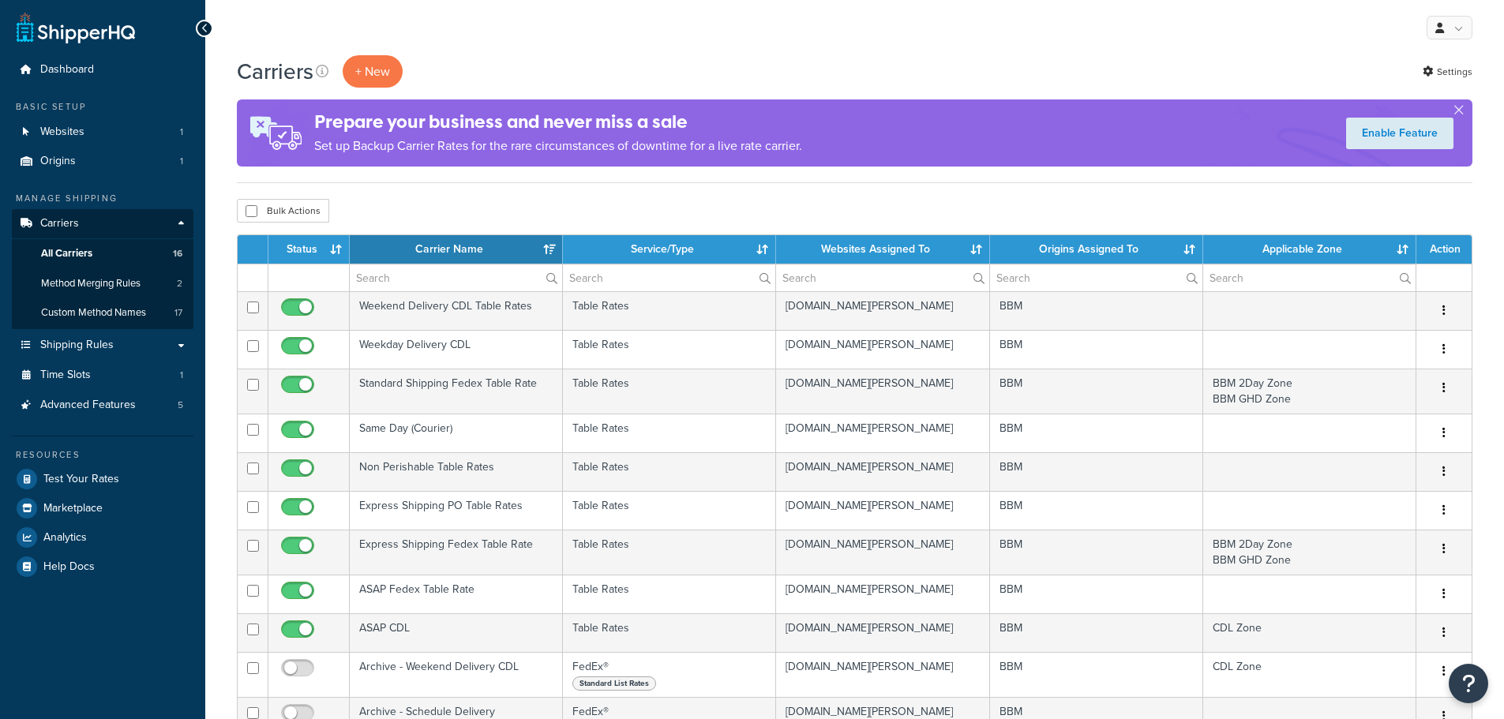
select select "15"
click at [114, 352] on link "Shipping Rules" at bounding box center [103, 345] width 182 height 29
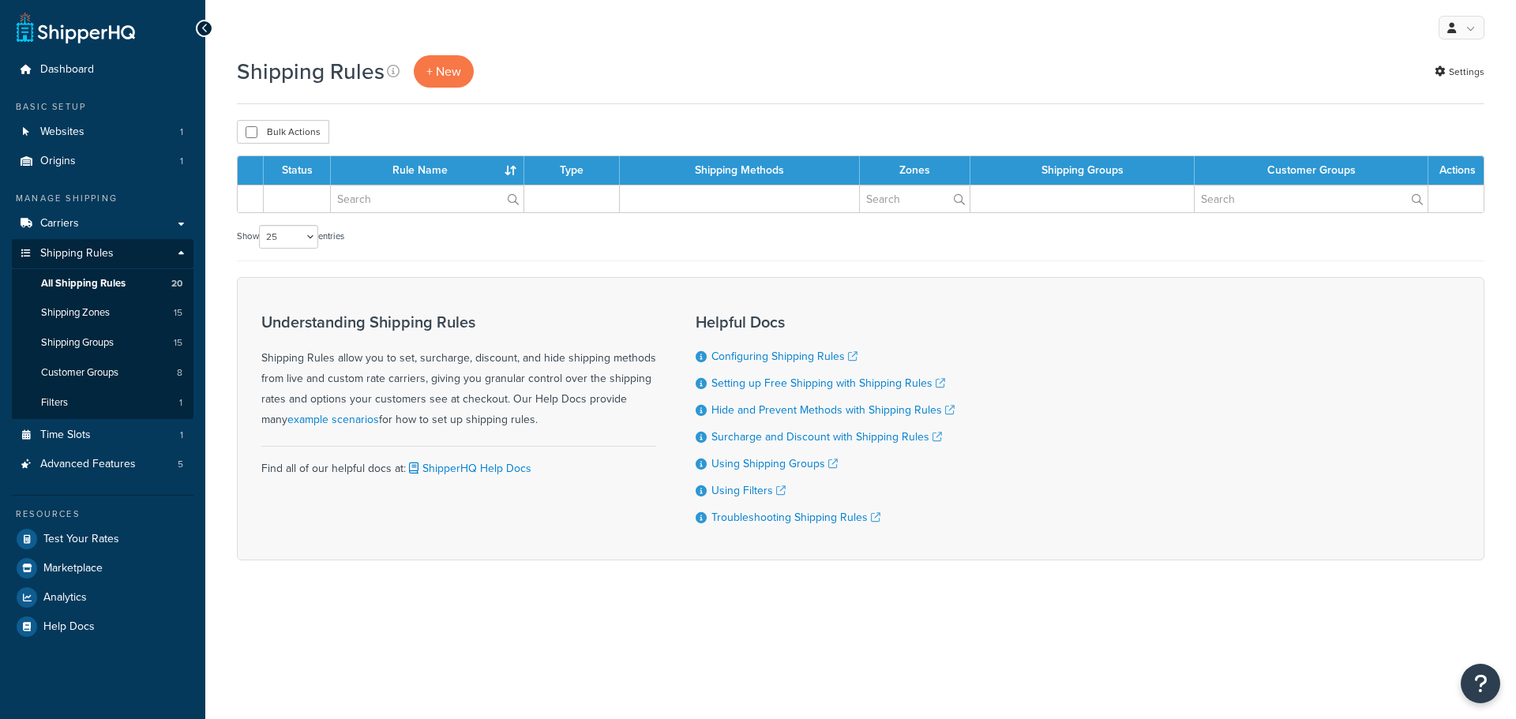
select select "25"
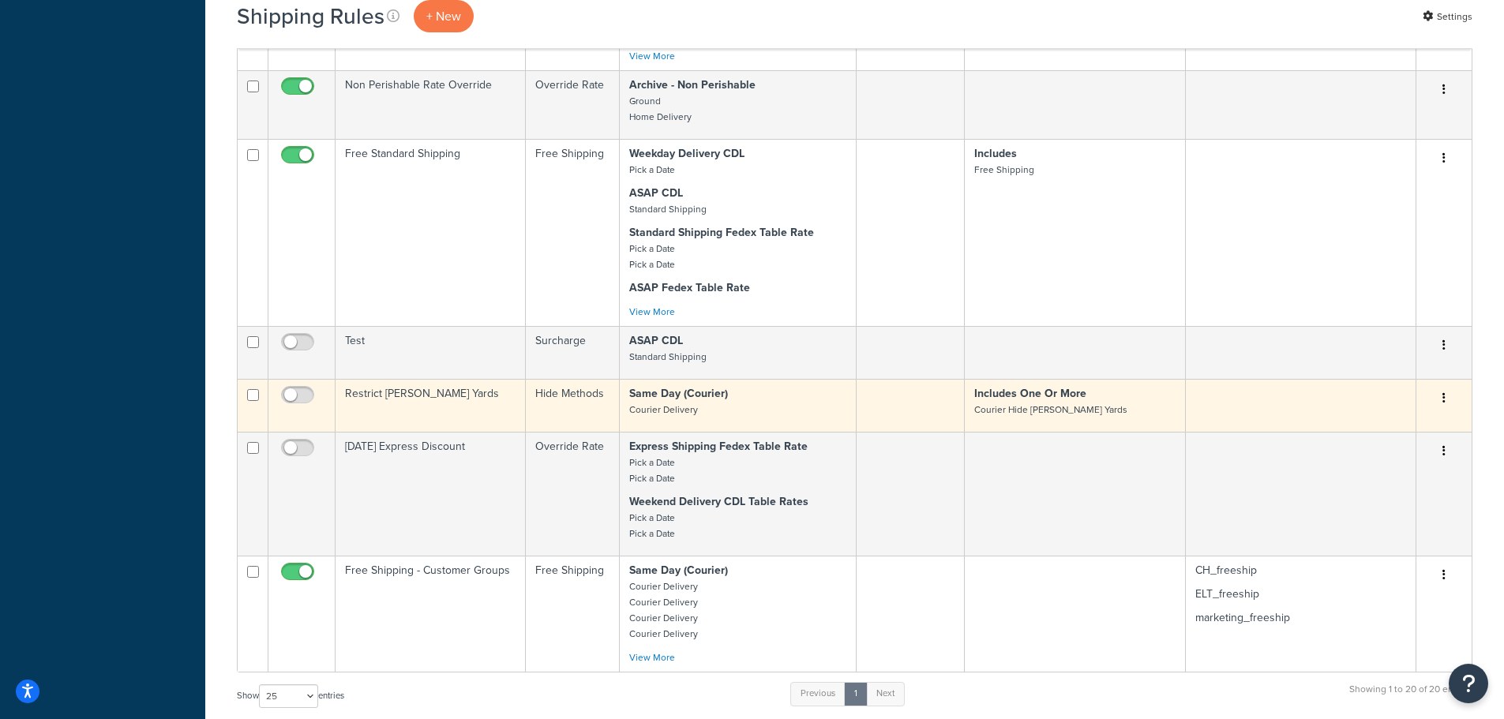
scroll to position [1735, 0]
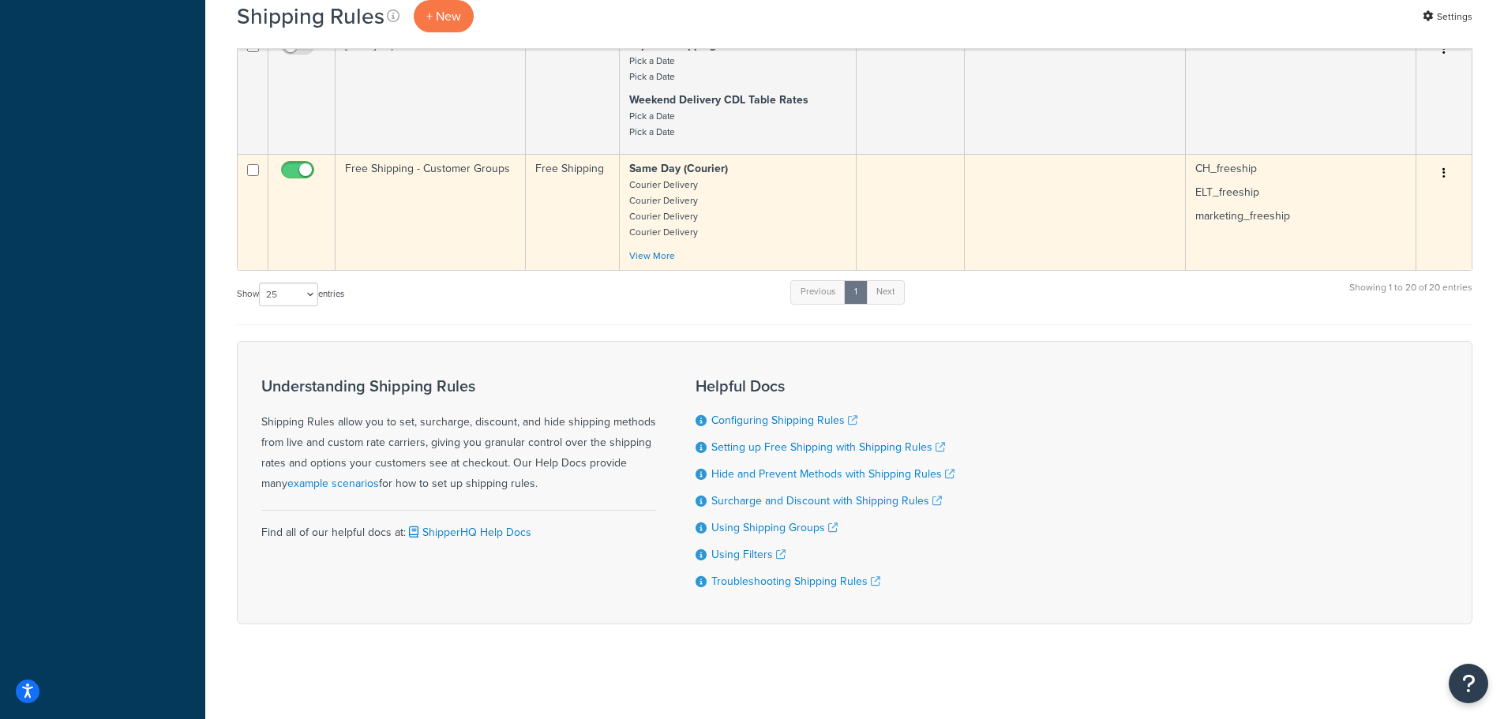
click at [422, 168] on td "Free Shipping - Customer Groups" at bounding box center [431, 212] width 190 height 116
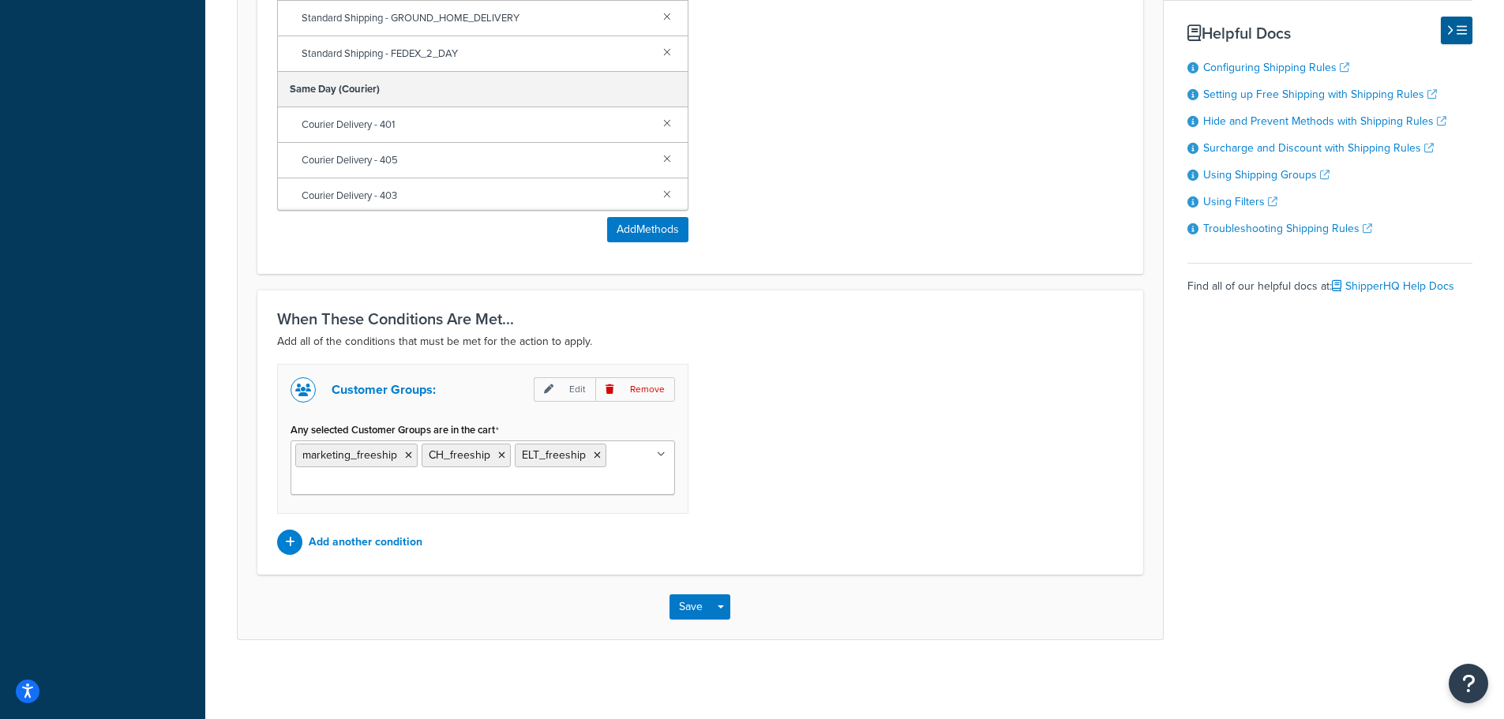
scroll to position [352, 0]
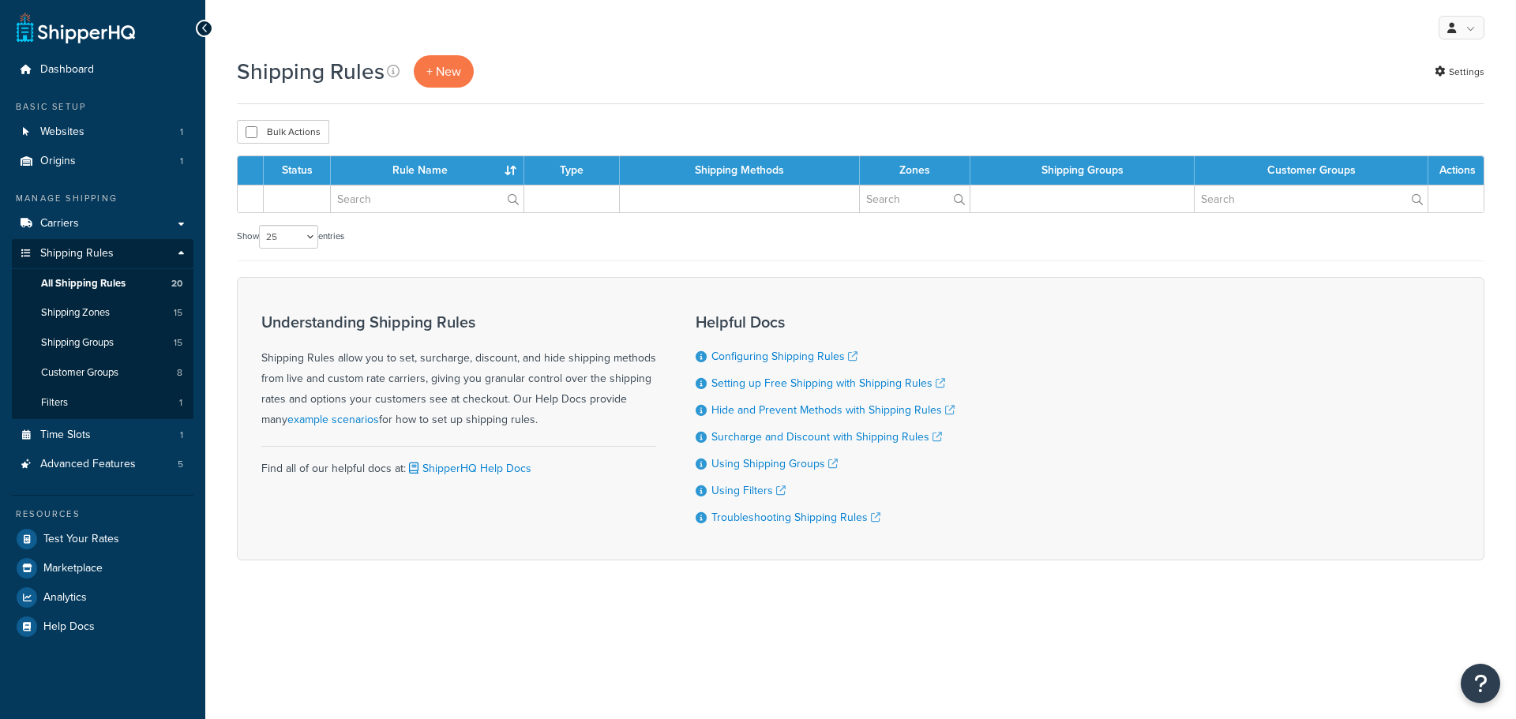
select select "25"
